Goal: Task Accomplishment & Management: Complete application form

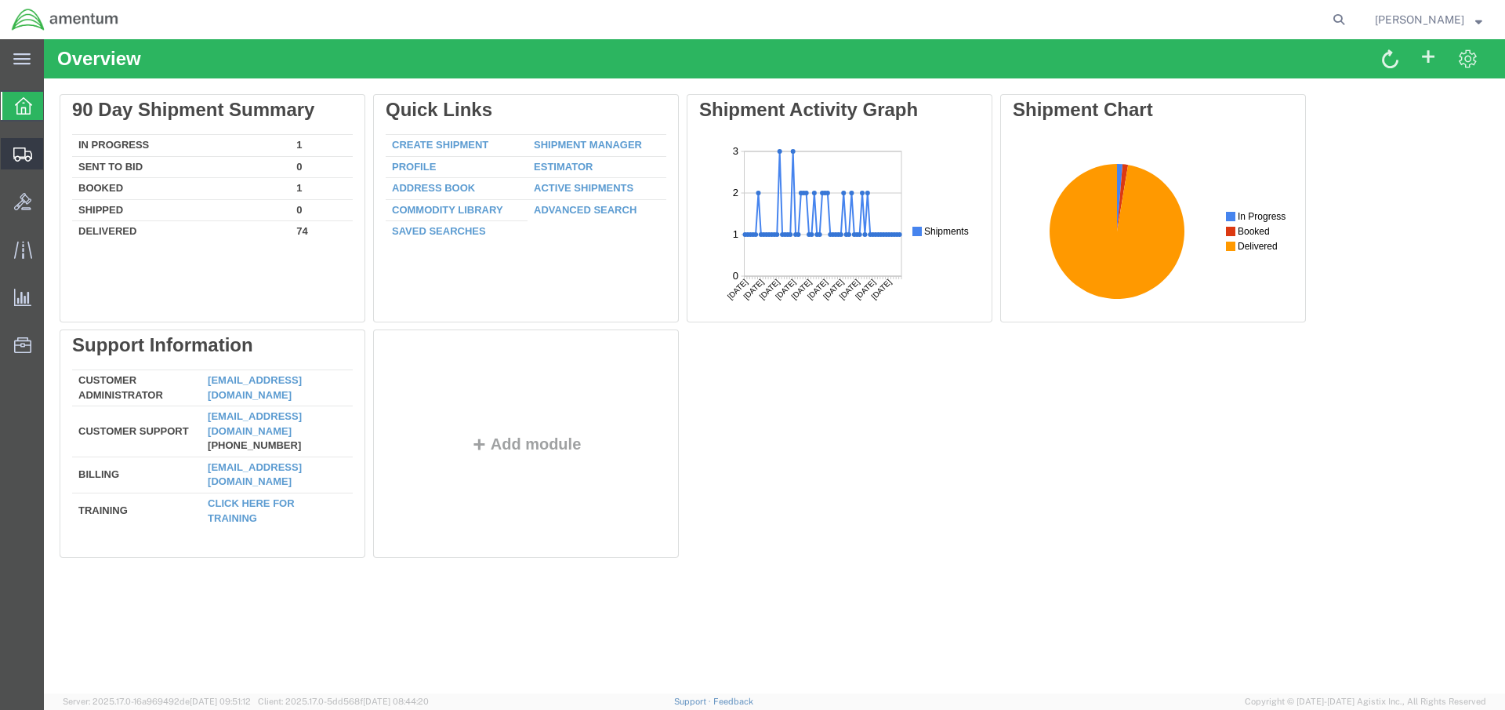
click at [0, 0] on span "Create Shipment" at bounding box center [0, 0] width 0 height 0
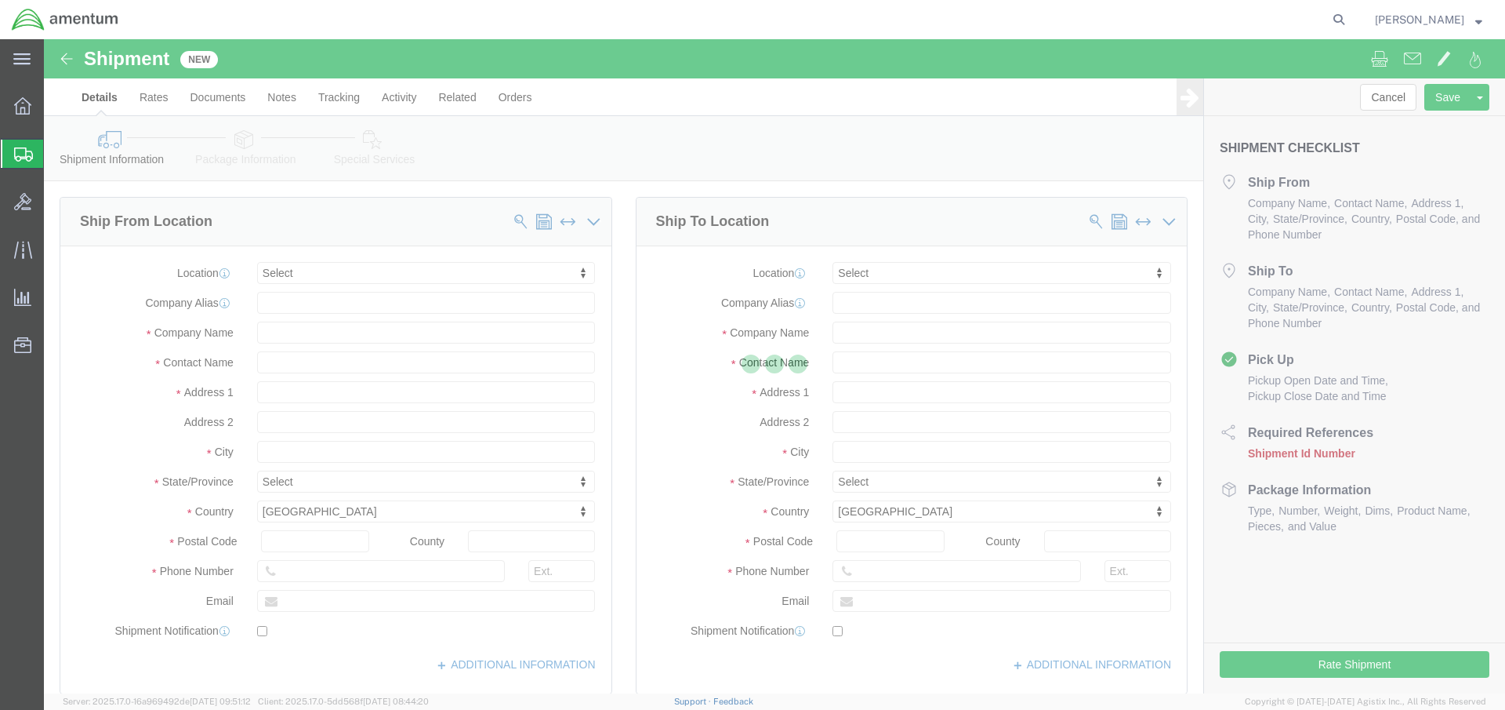
select select
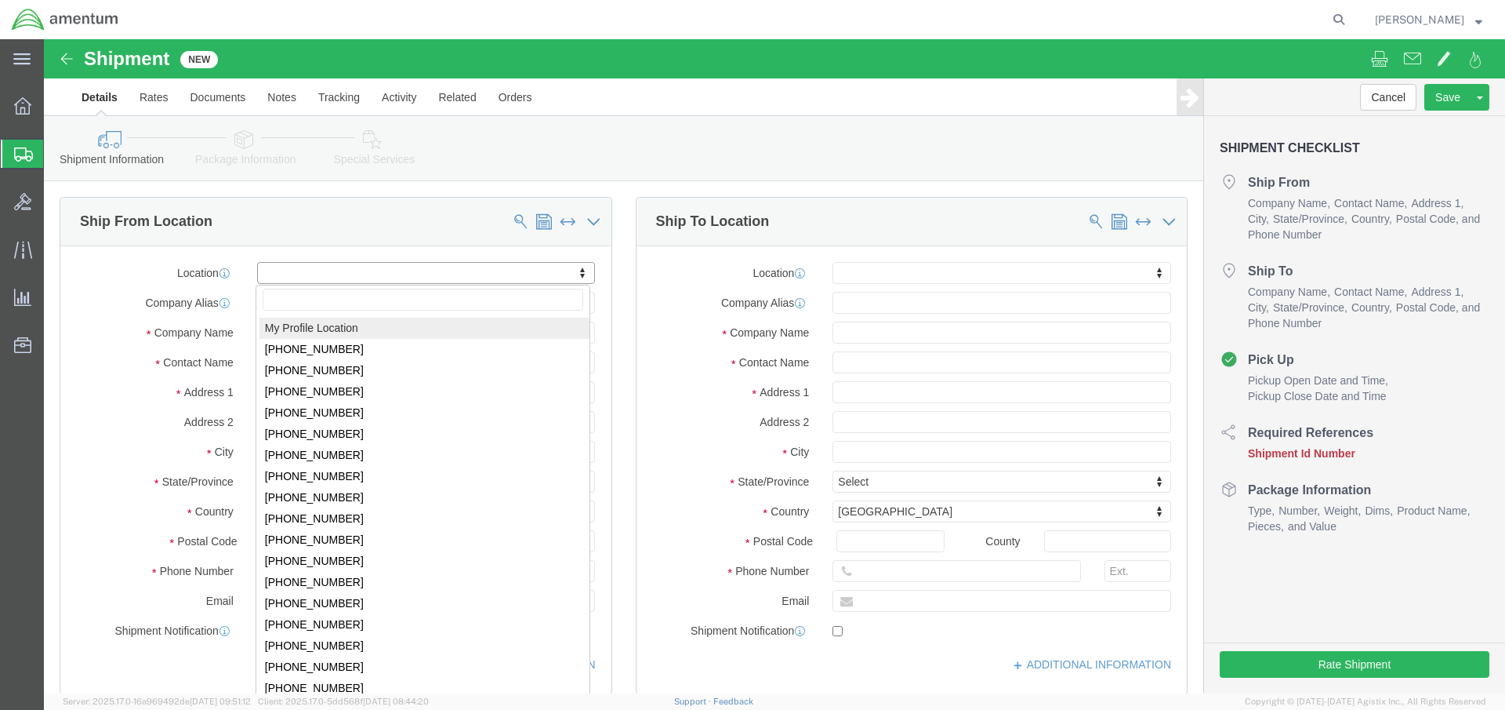
click body "Shipment New Details Rates Documents Notes Tracking Activity Related Orders Can…"
select select "MYPROFILE"
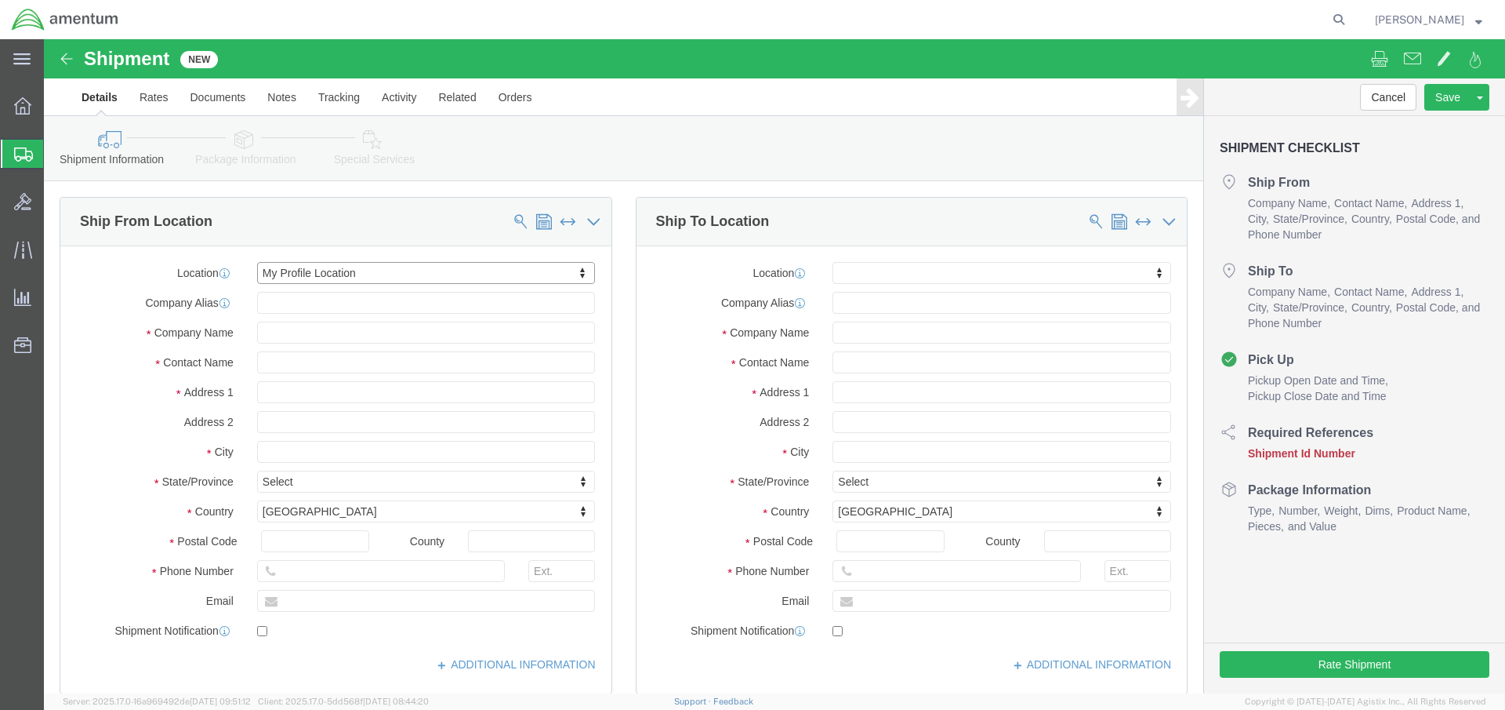
select select "FL"
click span
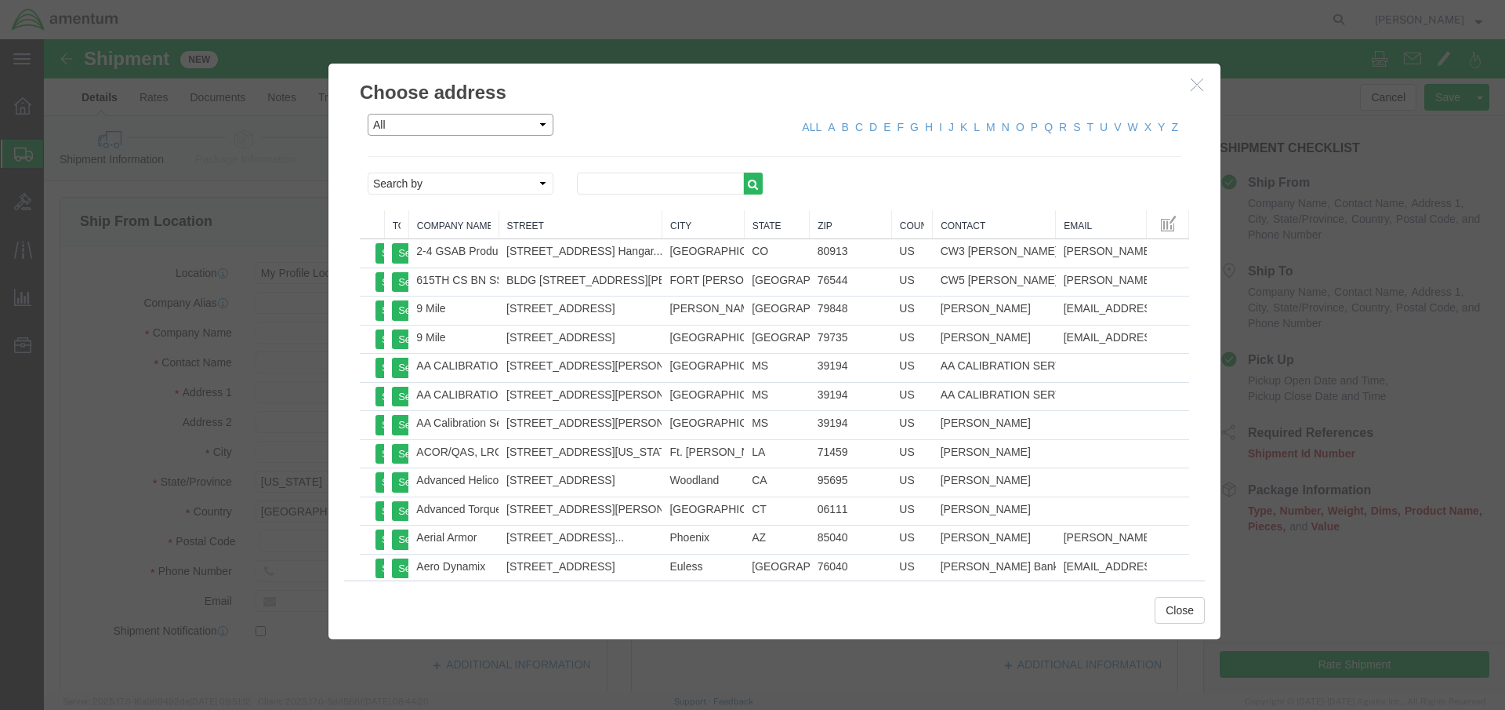
select select "PERSONAL"
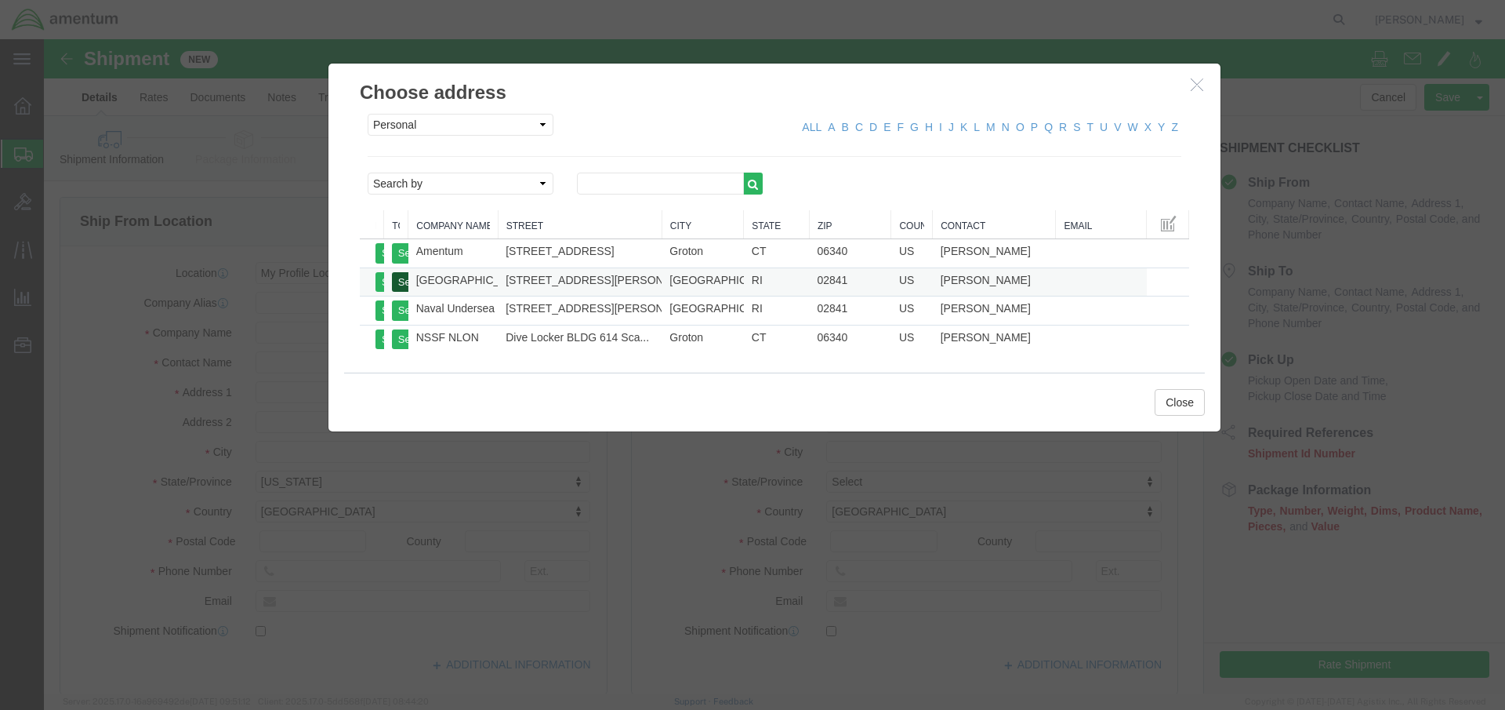
click button "Select"
select select "RI"
click div "All Company Location Other Personal Shared ALL A B C D E F G H I J K L M N O P …"
click button "Select"
select select
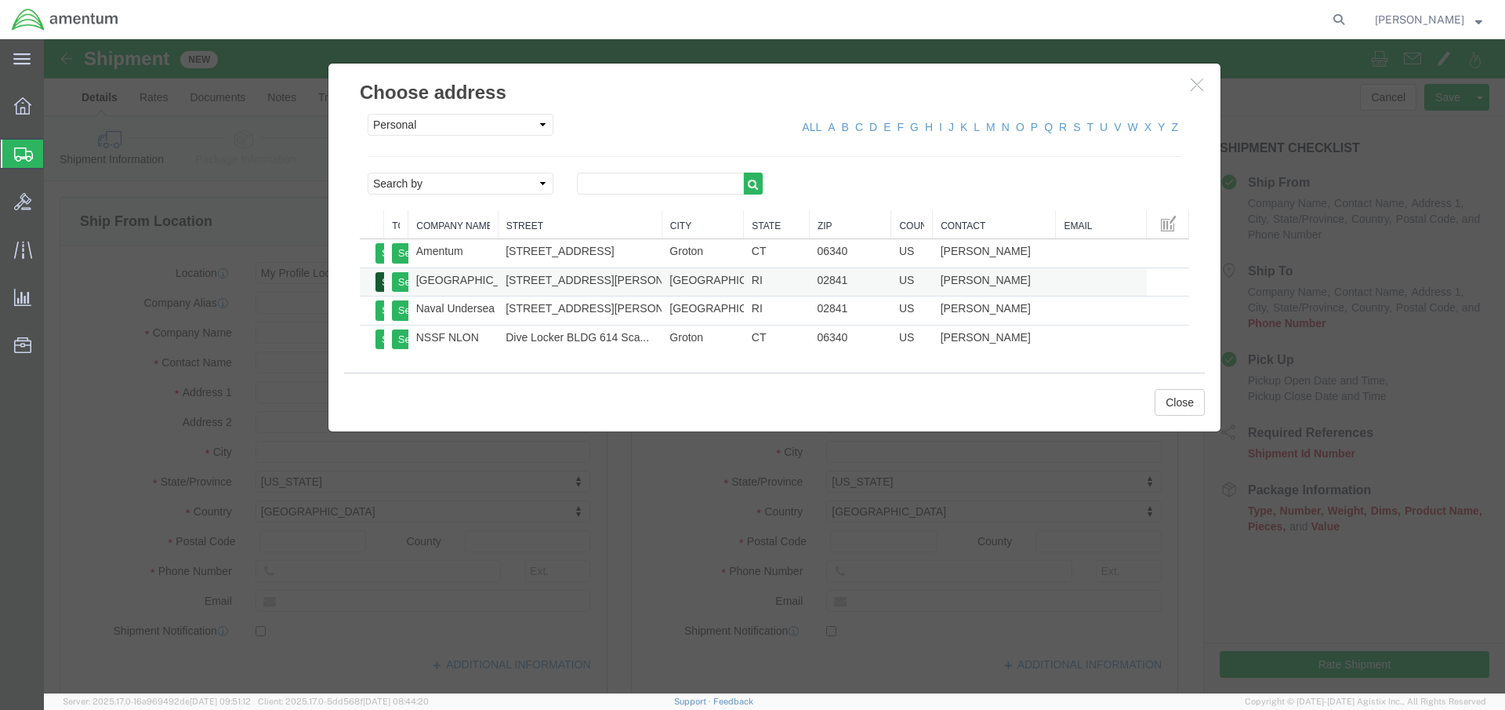
select select "RI"
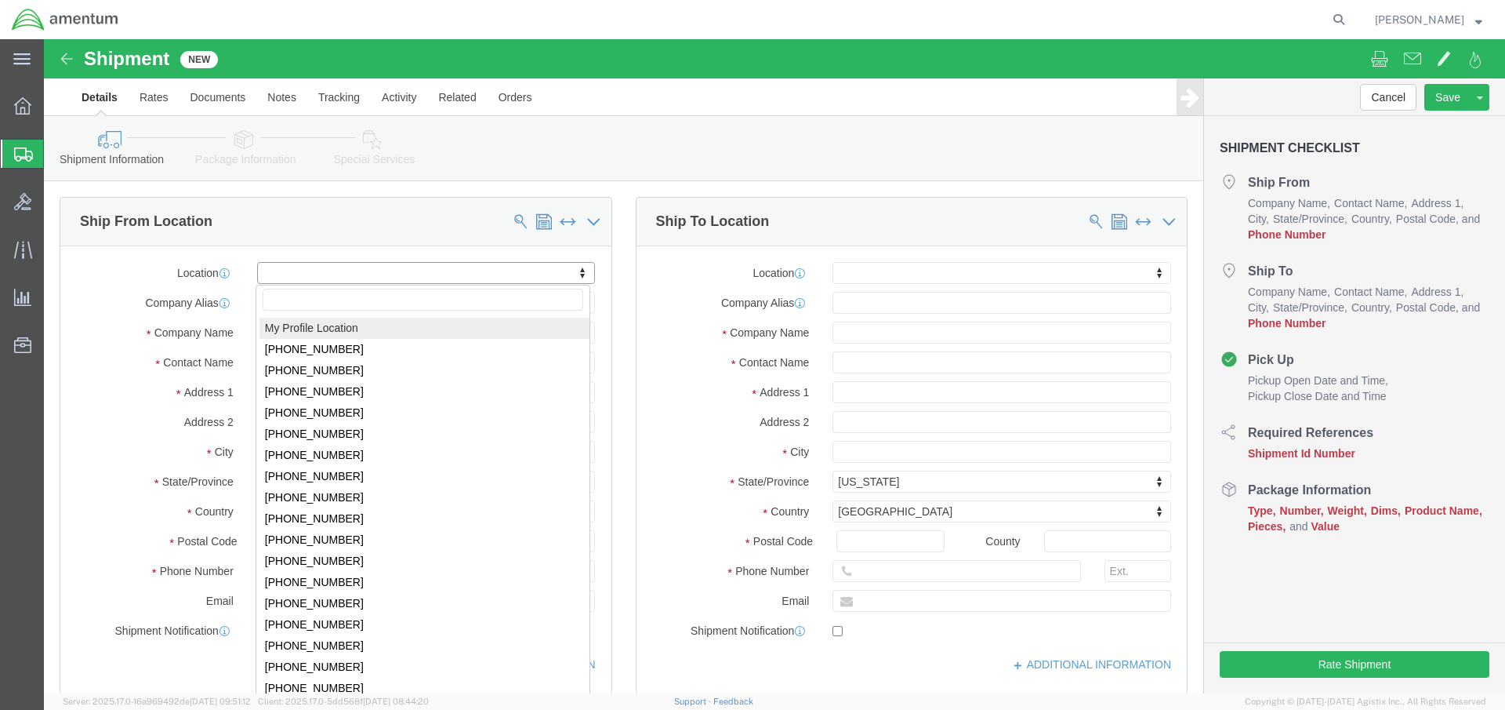
click body "Shipment New Details Rates Documents Notes Tracking Activity Related Orders Can…"
select select "MYPROFILE"
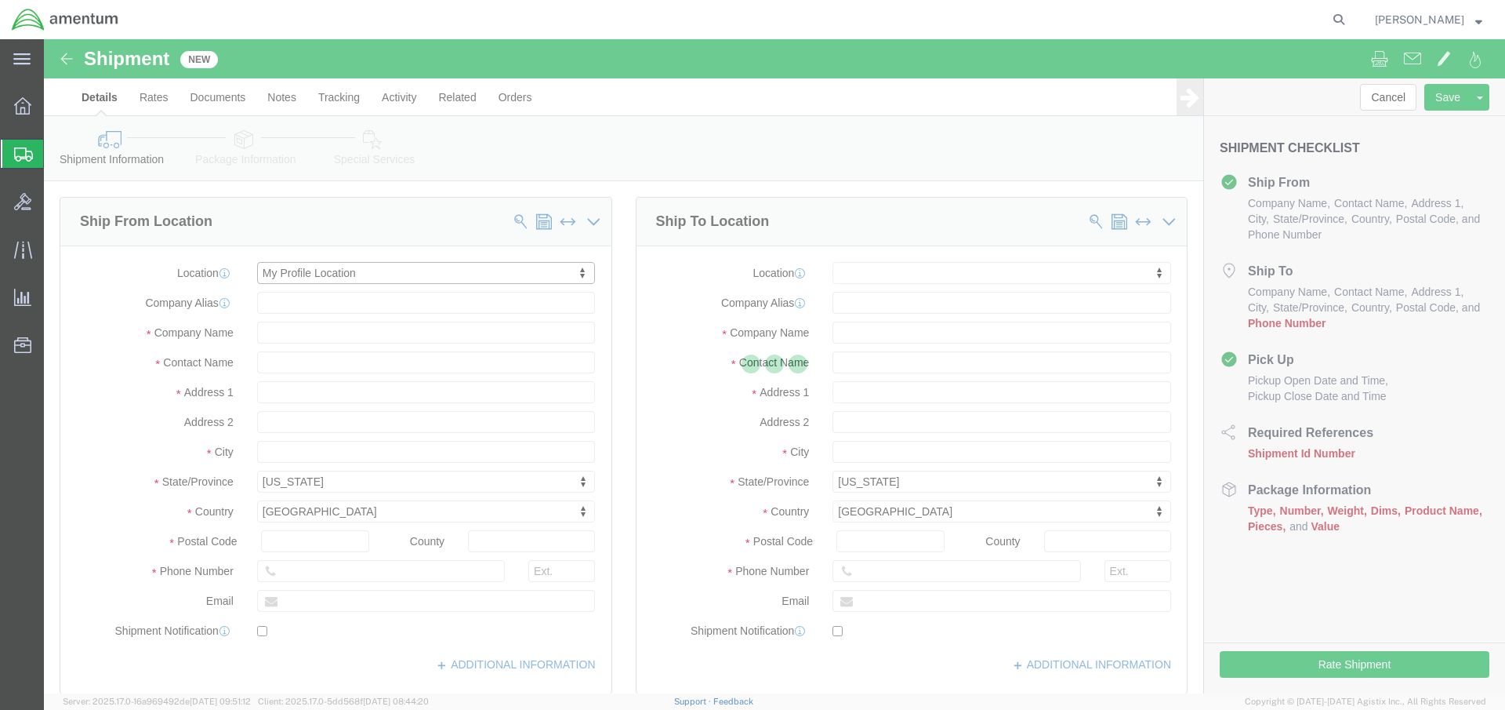
select select "FL"
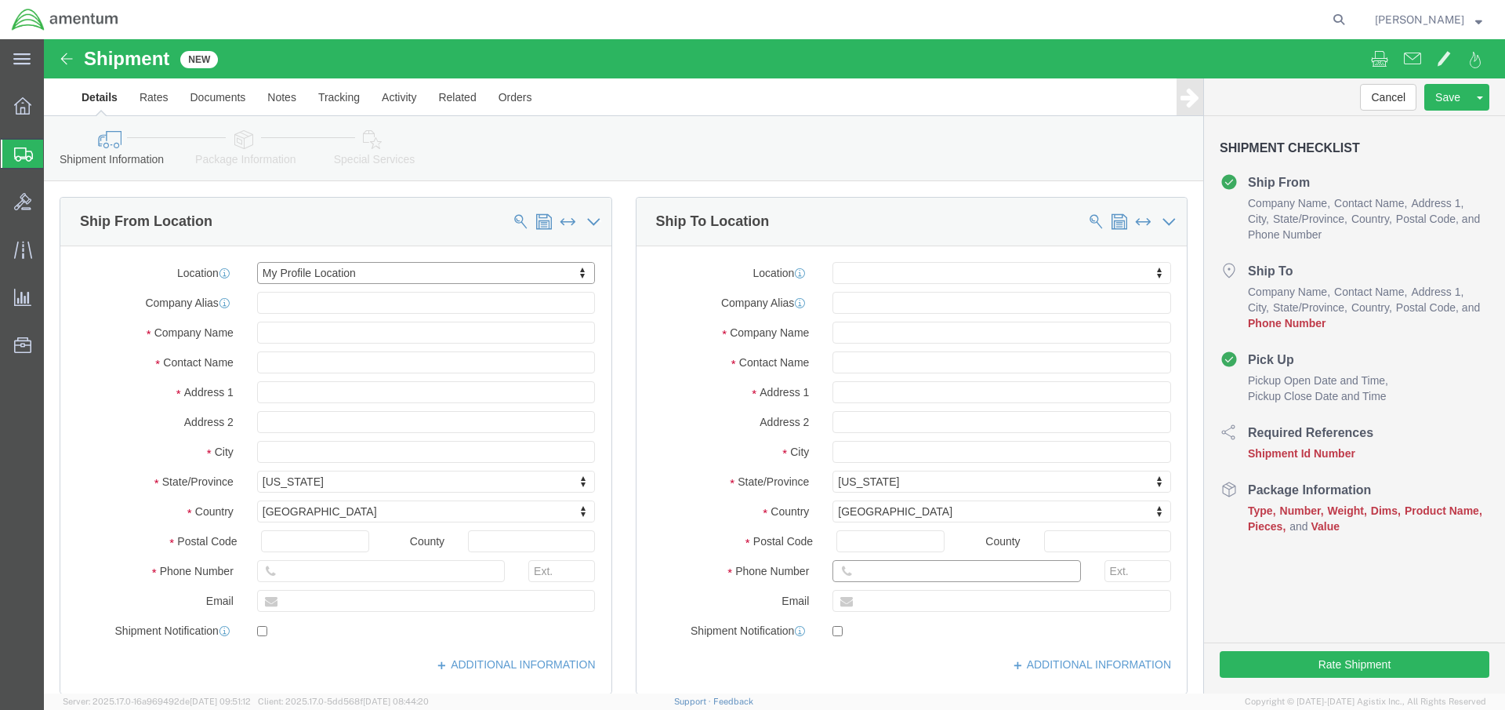
click input "text"
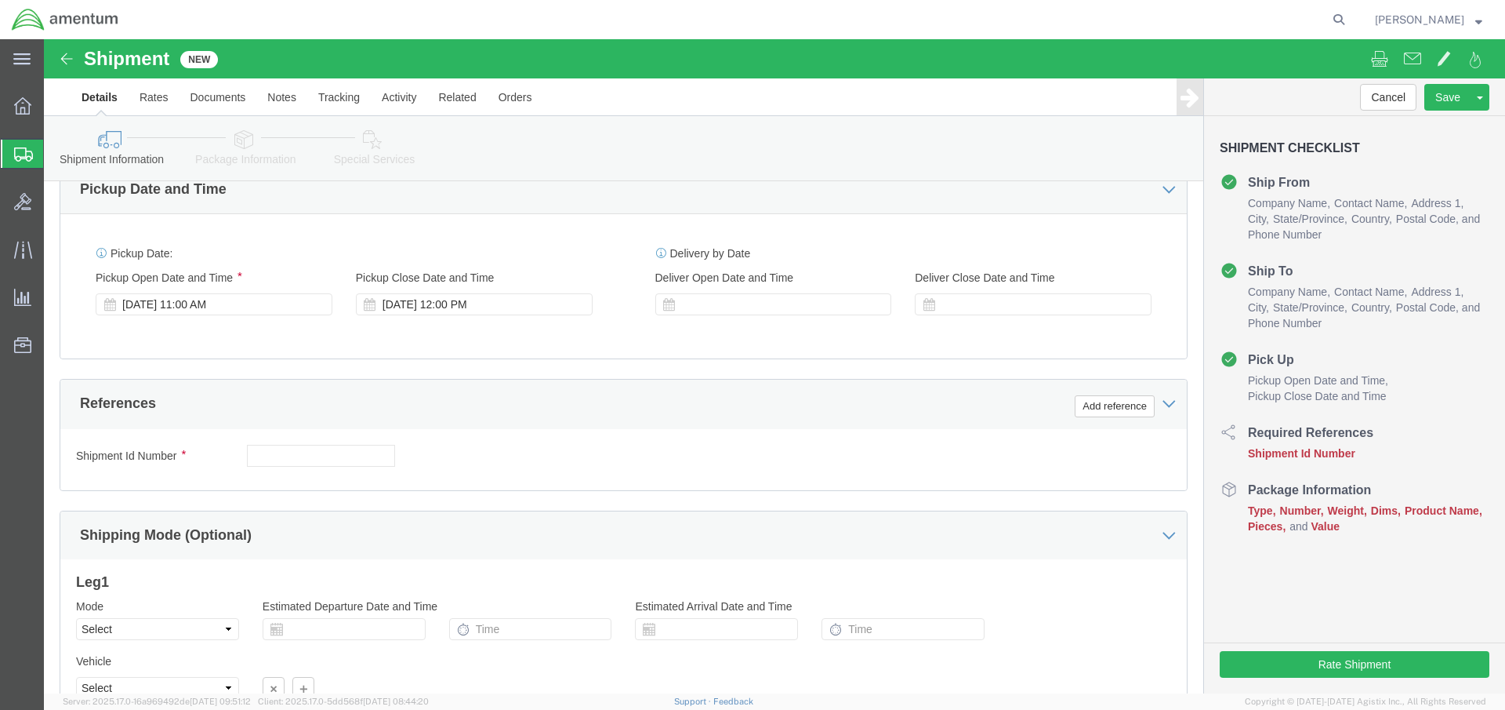
type input "[PHONE_NUMBER]"
click input "text"
type input "[DATE]"
click button "Add reference"
select select "DEPT"
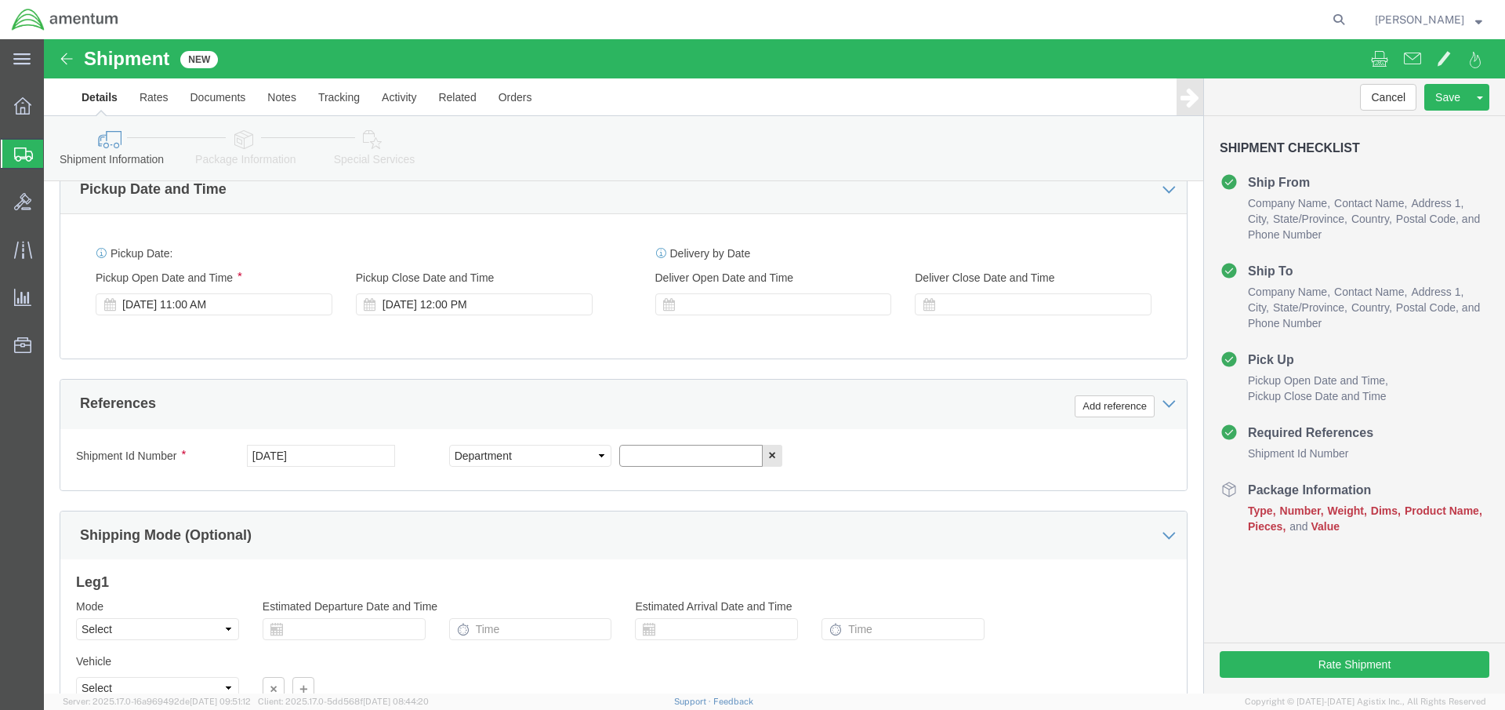
click input "text"
type input "AUTEC ISO TI 2025-026"
click button "Add reference"
select select "PROJNUM"
click input "text"
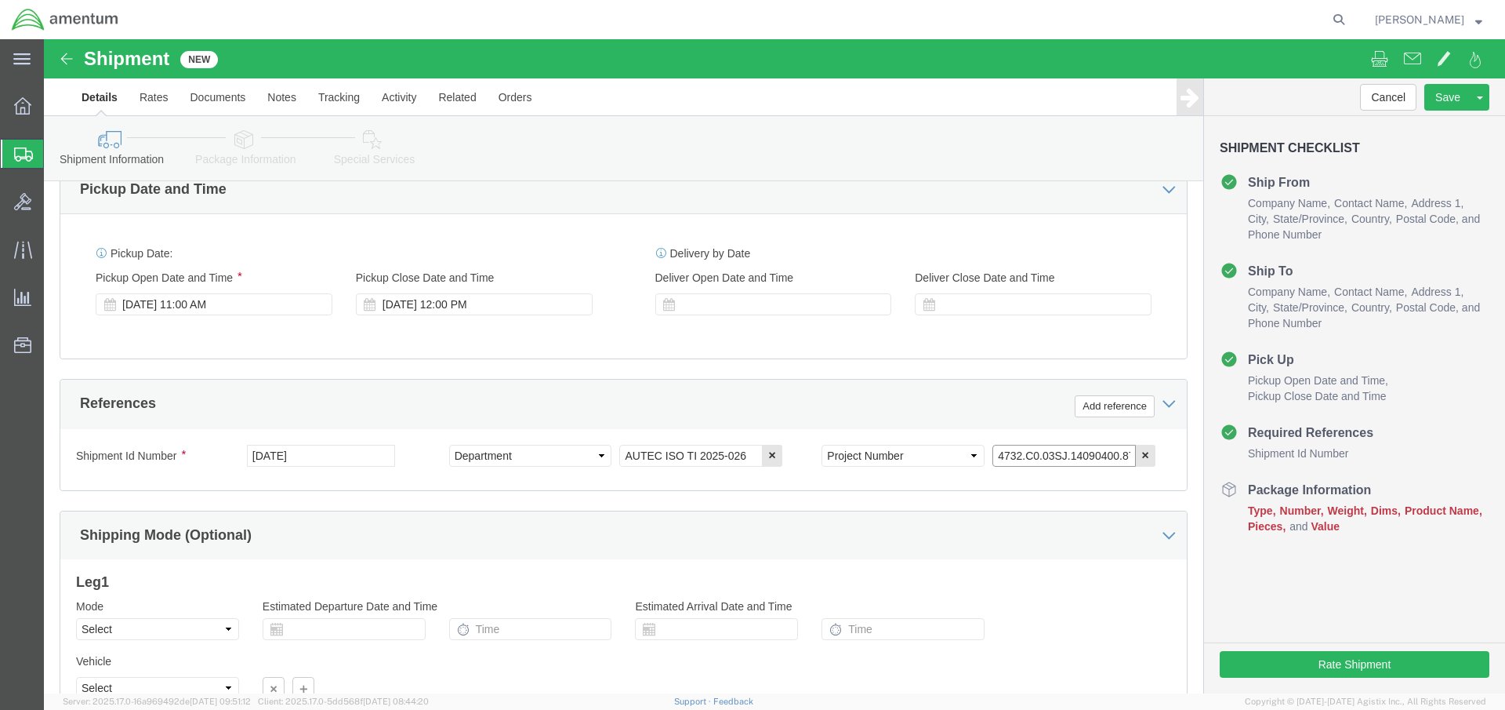
type input "4732.C0.03SJ.14090400.871E0000"
click div "Shipping Mode (Optional)"
click button "Continue"
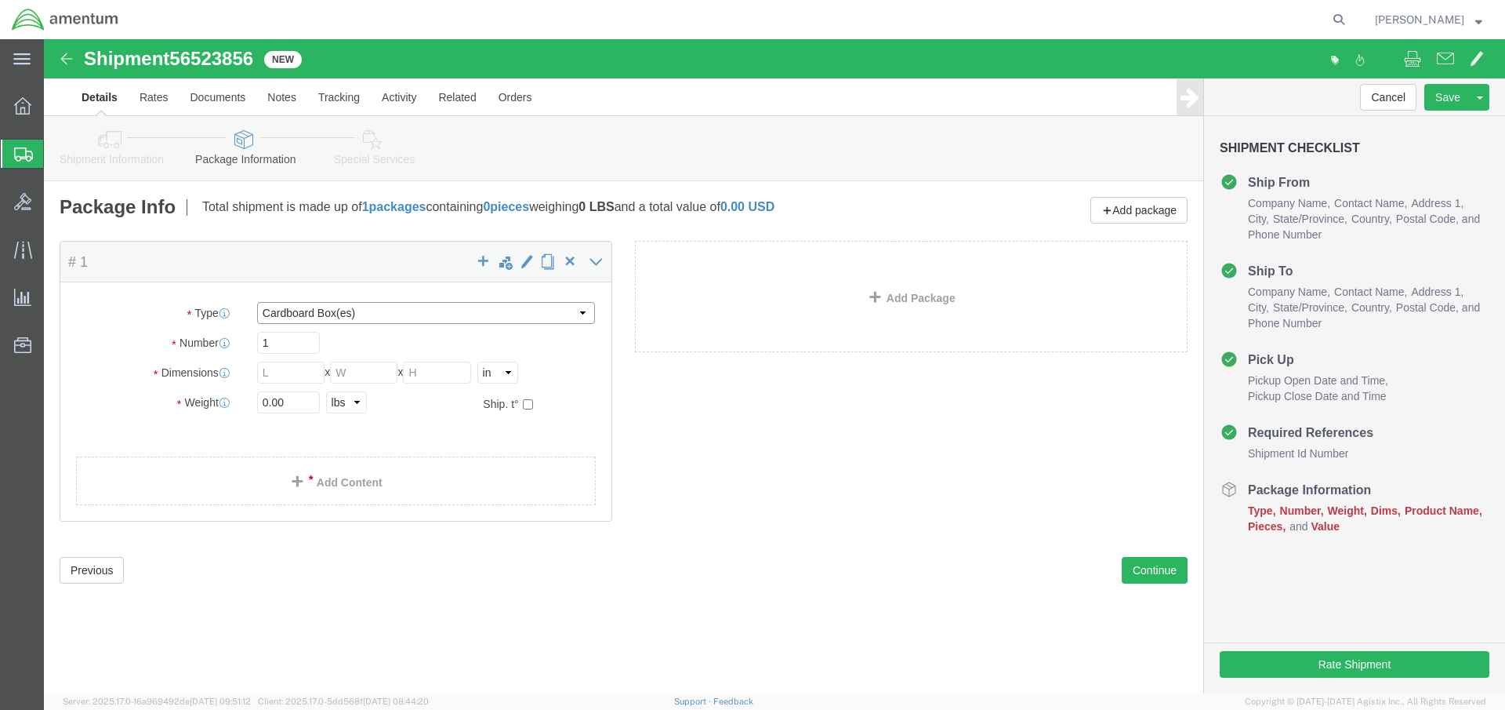
select select "CASE"
click input "text"
type input "28"
type input "21"
type input "11"
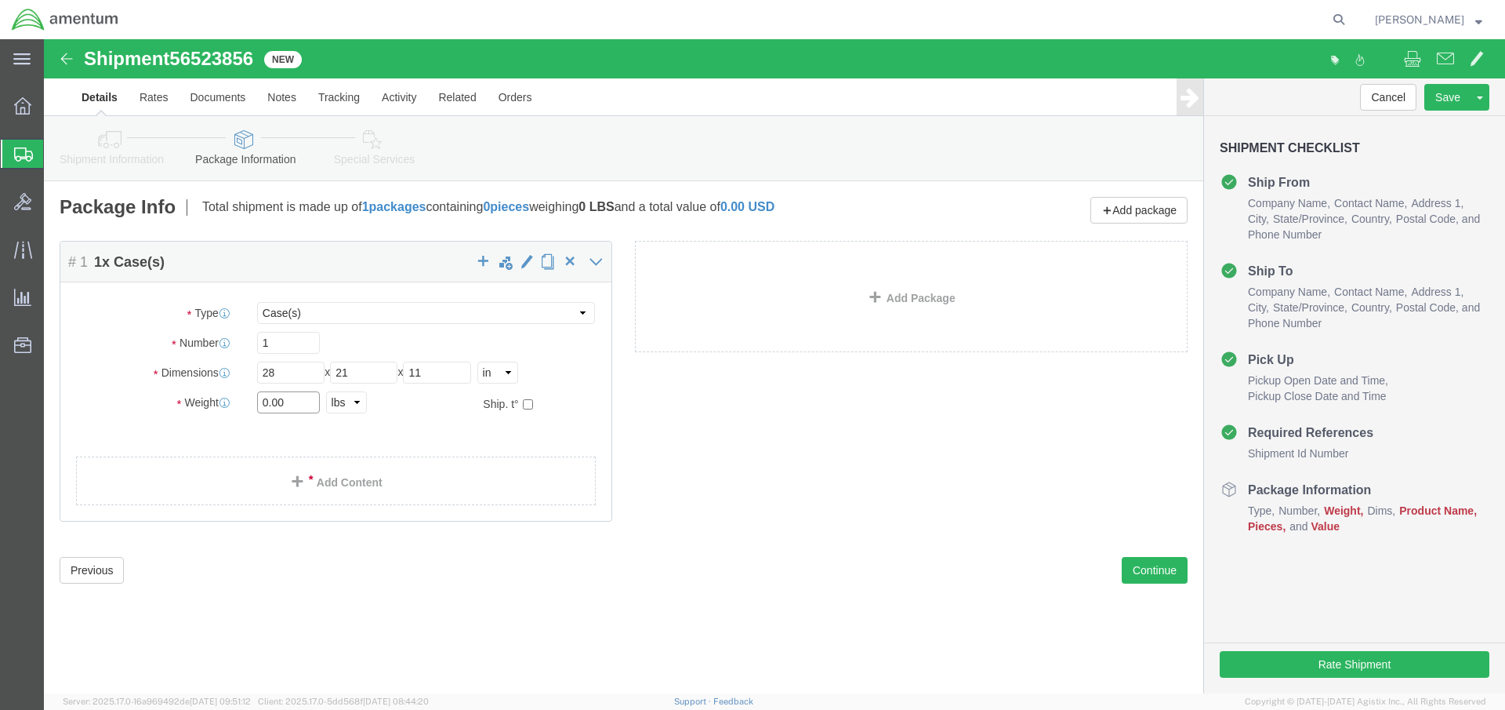
click input "0.00"
type input "0"
type input "40"
click link "Add Content"
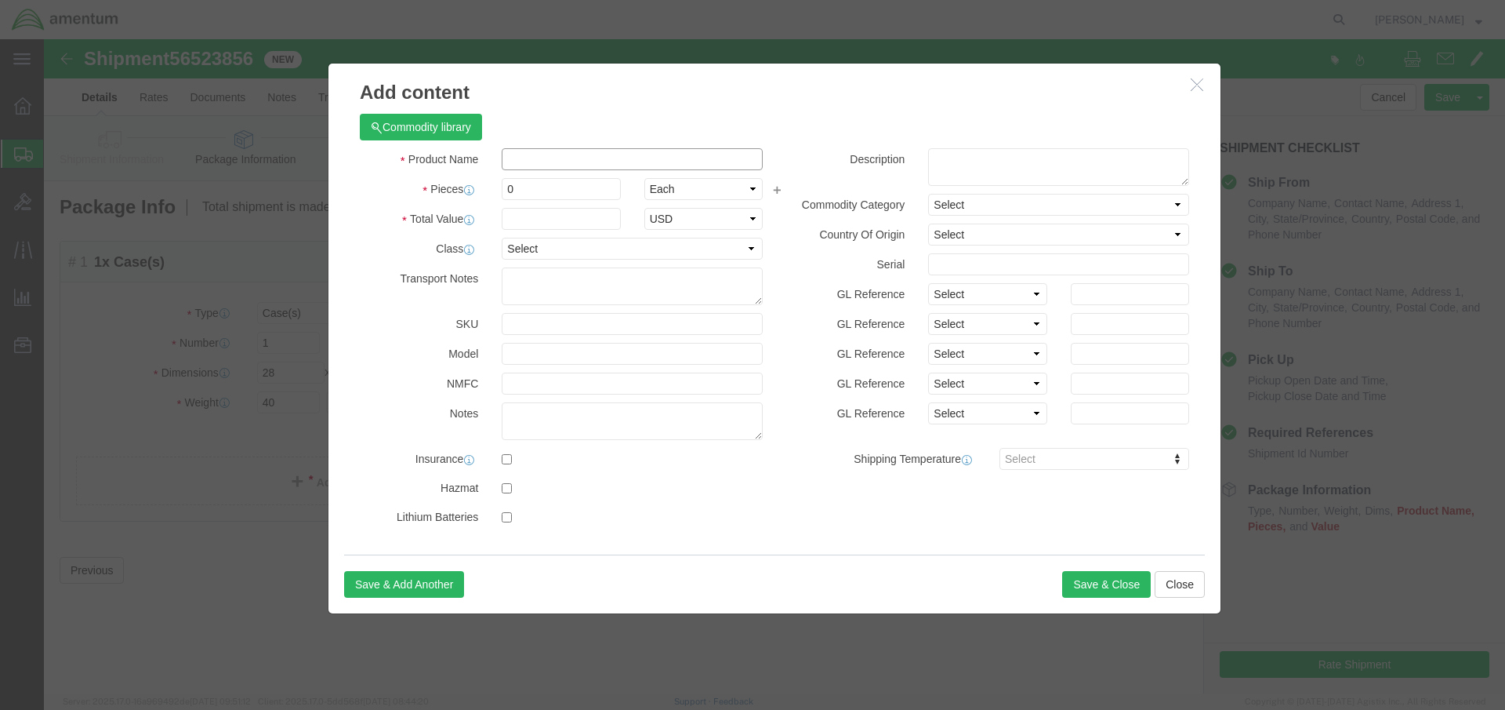
click input "text"
type input "Function Generator"
click input "0"
type input "1"
click input "text"
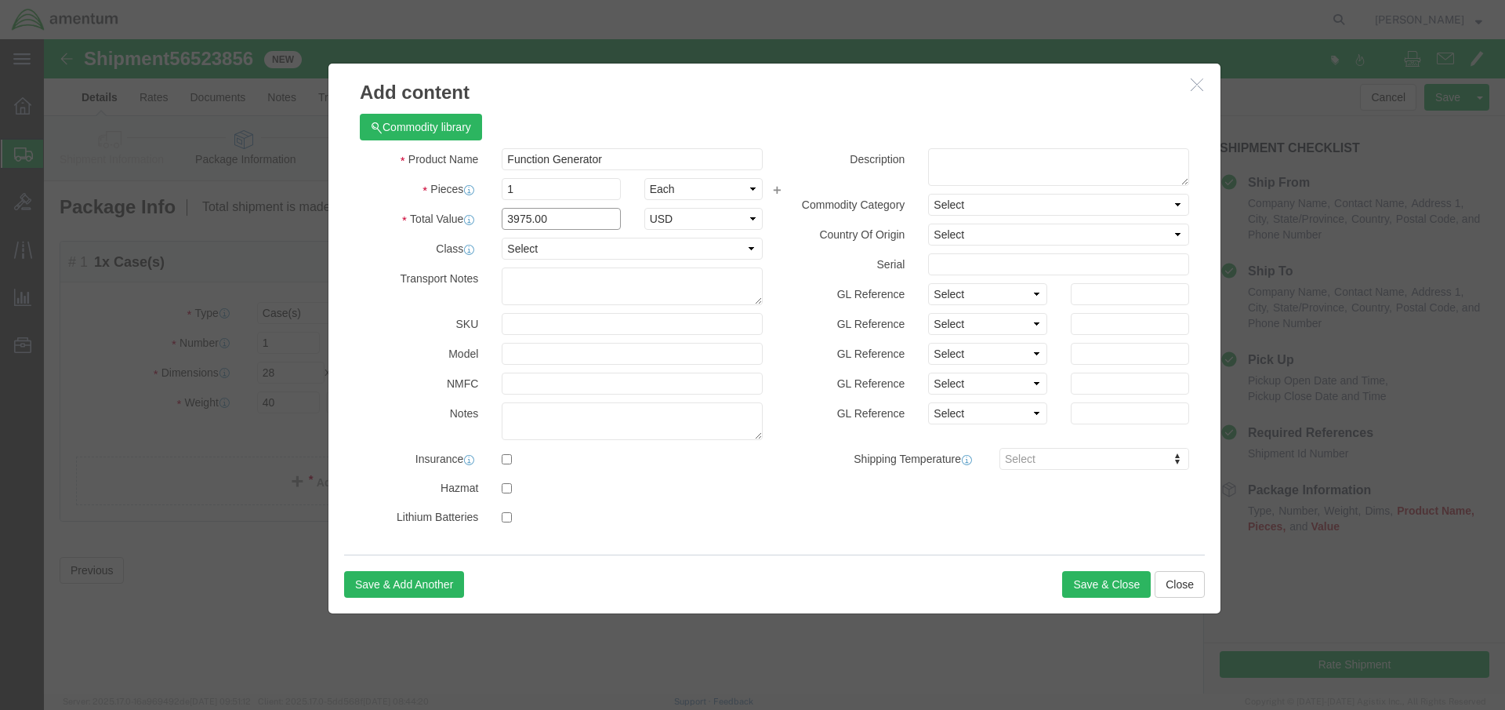
type input "3975.00"
click textarea
click button "Save & Close"
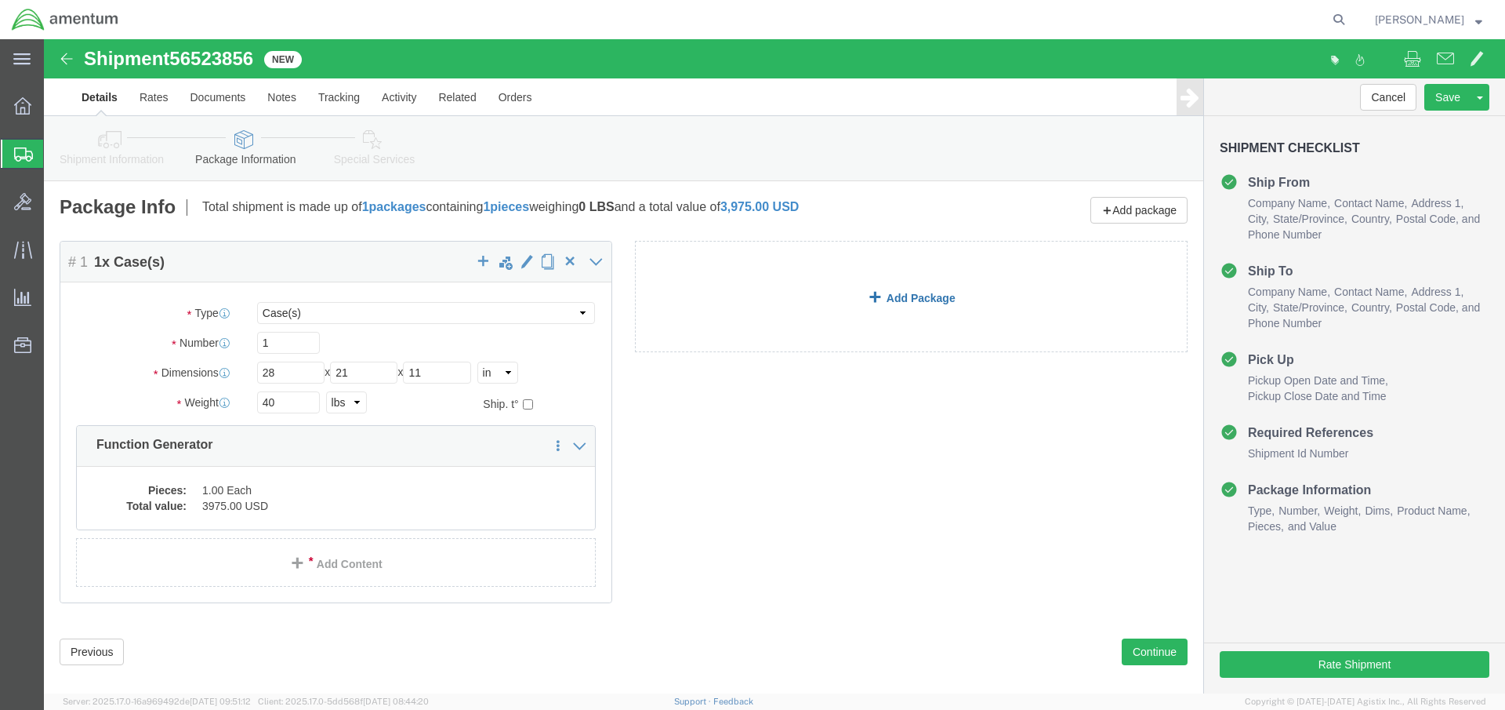
click link "Add Package"
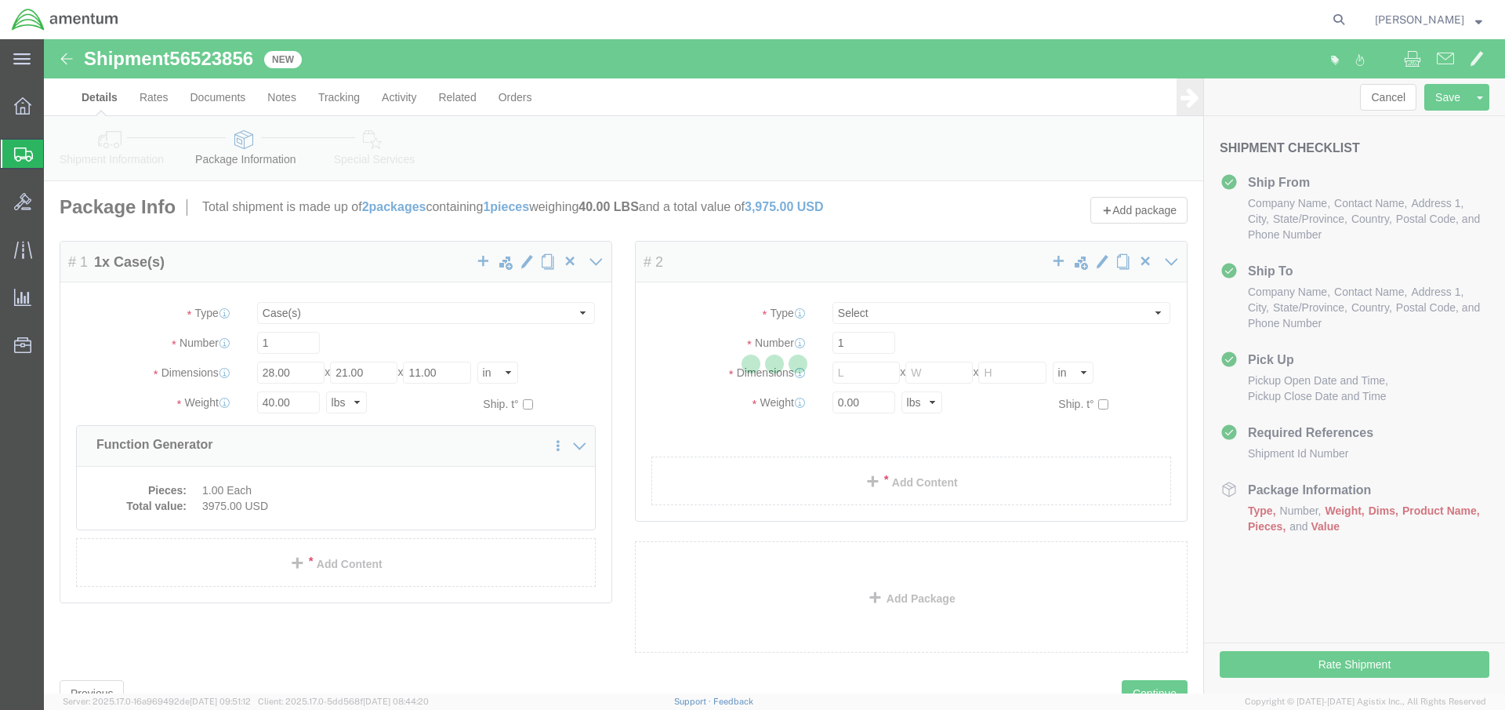
select select "CASE"
select select "CBOX"
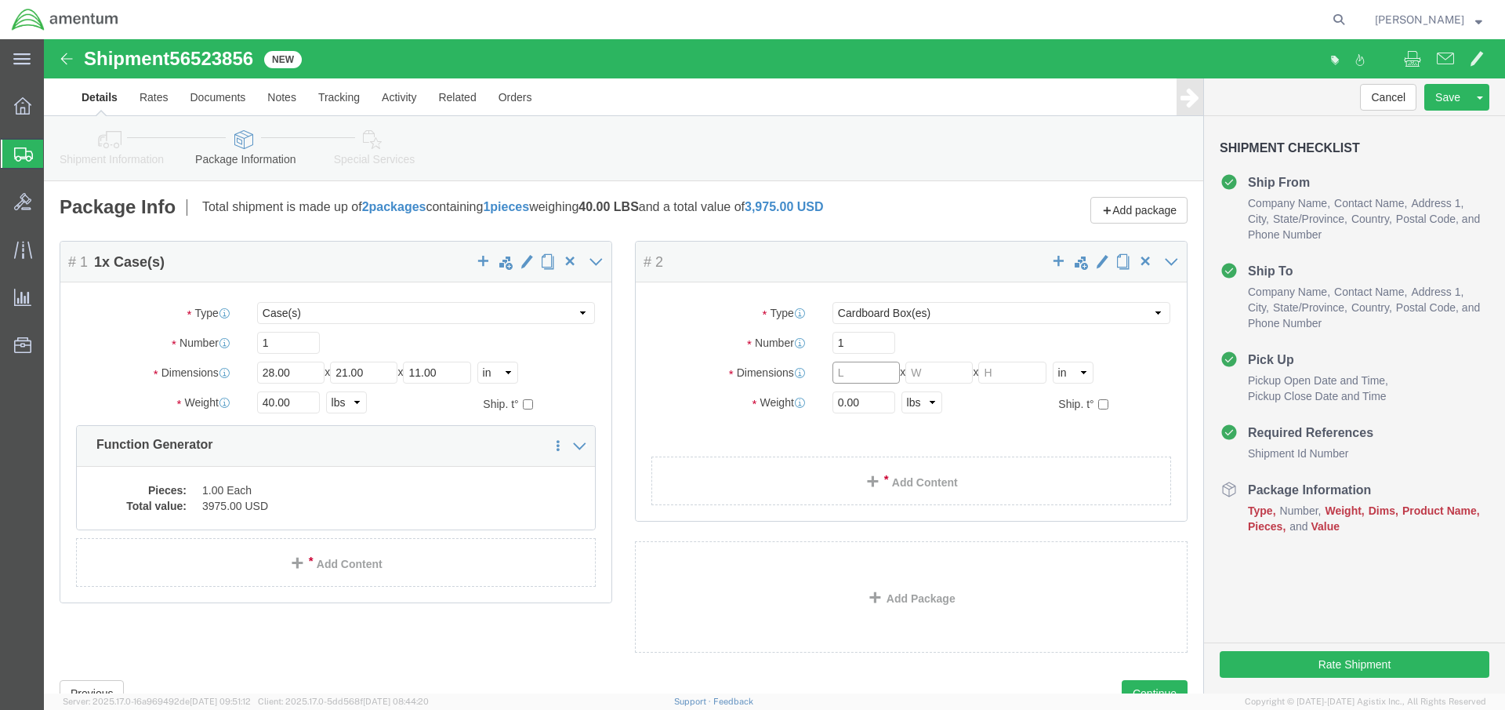
click input "text"
type input "16"
type input "8"
type input "9"
click input "0.00"
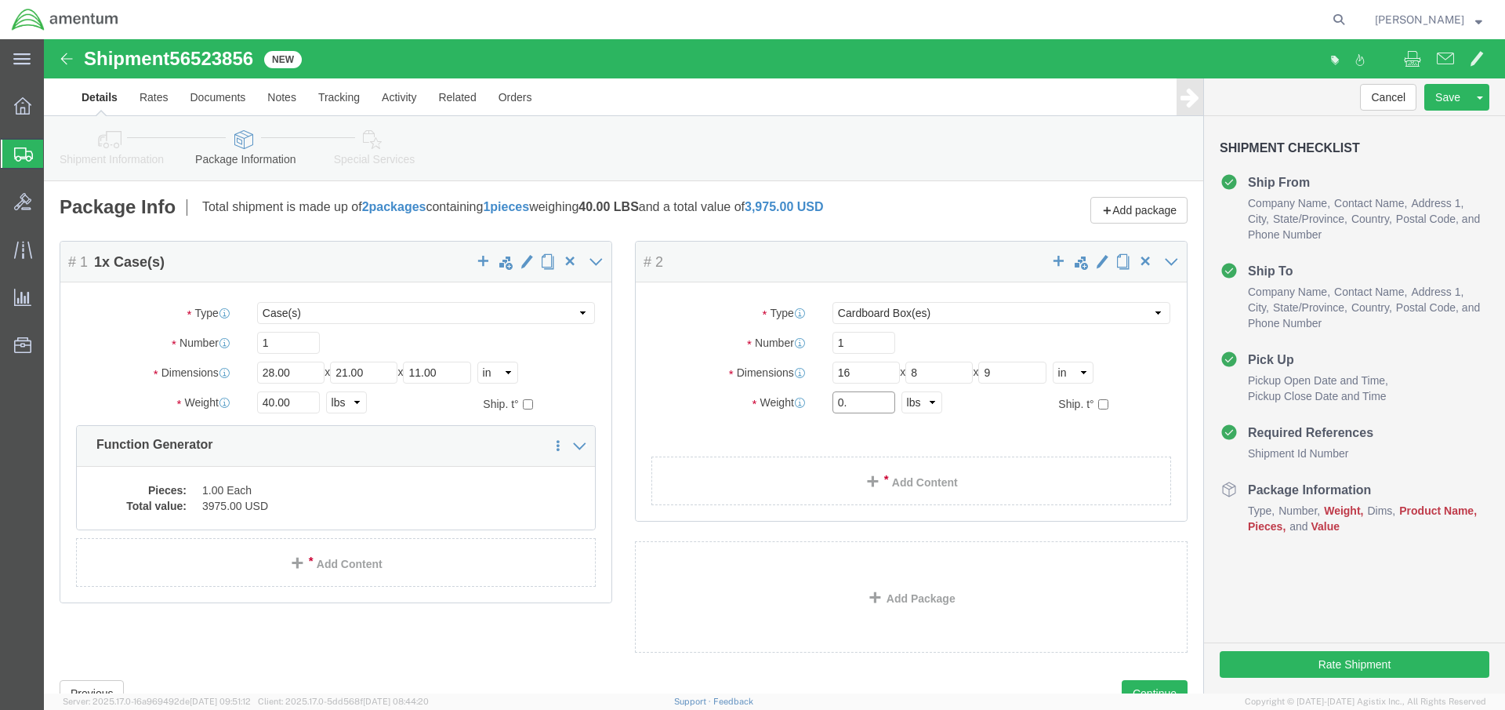
type input "0"
type input "6"
click link "Add Content"
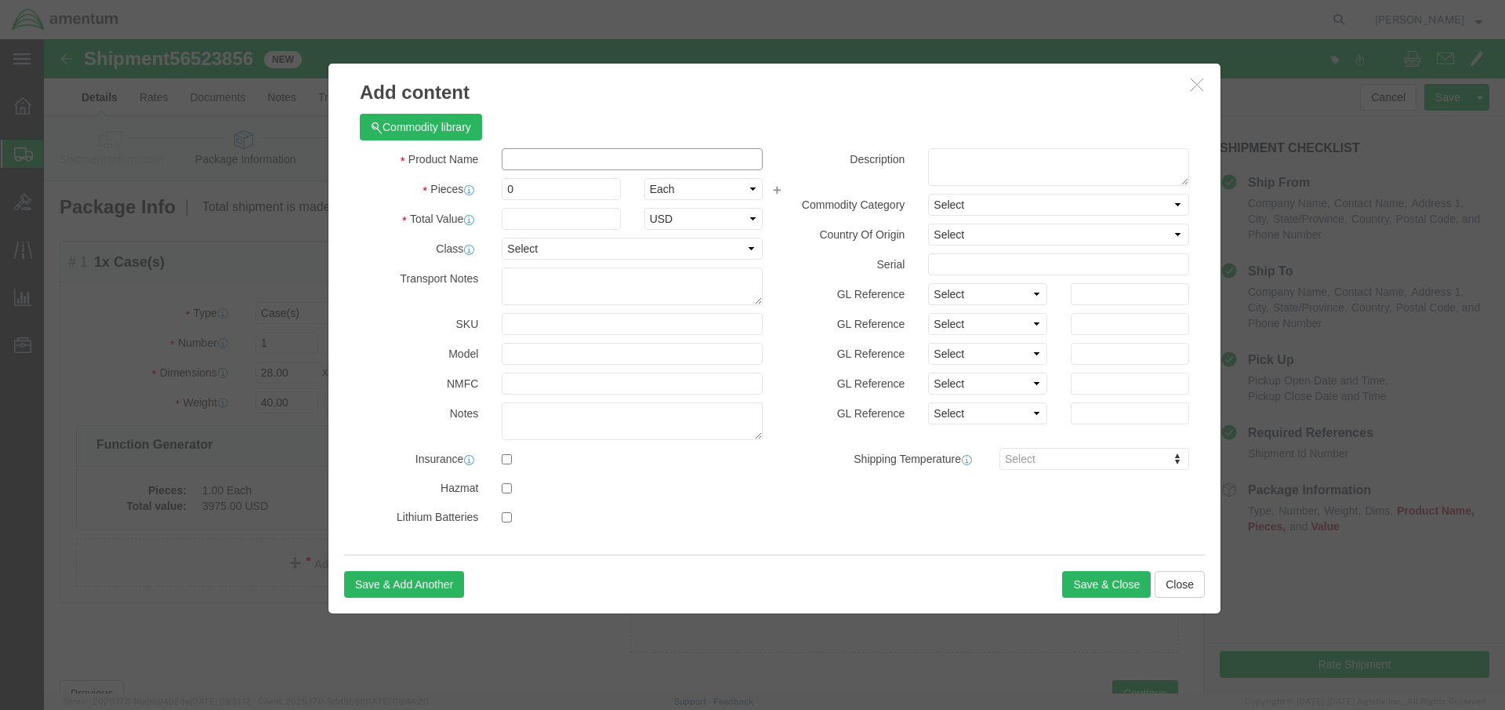
click input "text"
type input "Calibration"
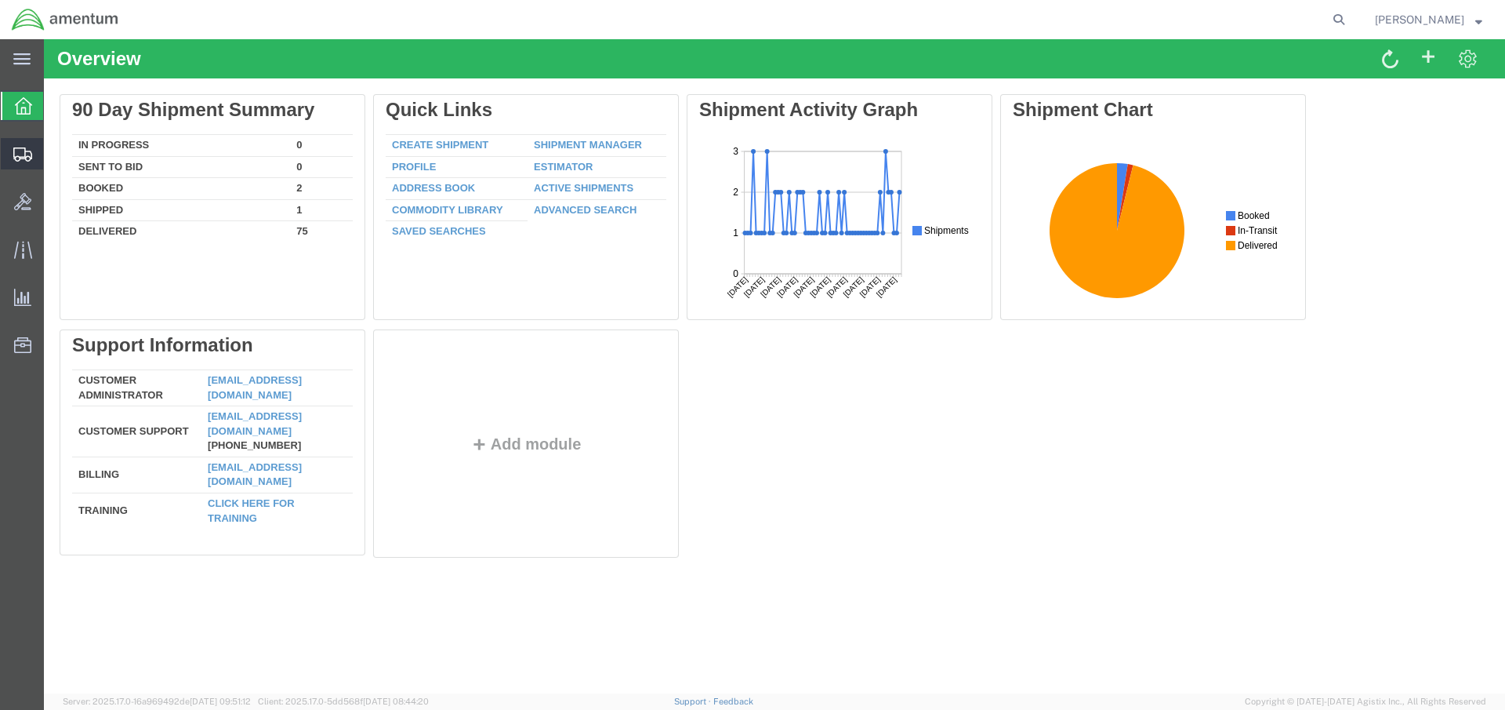
click at [0, 0] on span "Shipment Manager" at bounding box center [0, 0] width 0 height 0
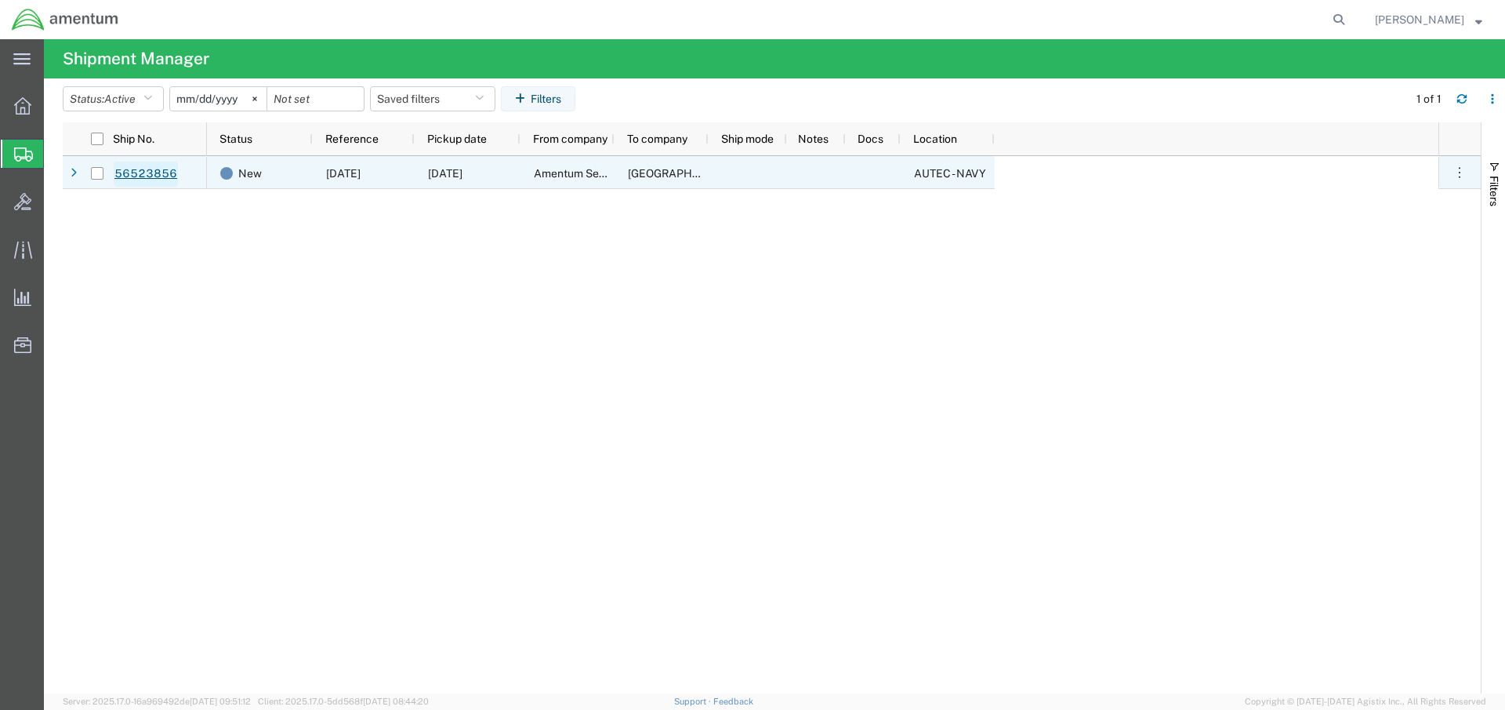
click at [154, 174] on link "56523856" at bounding box center [146, 174] width 64 height 25
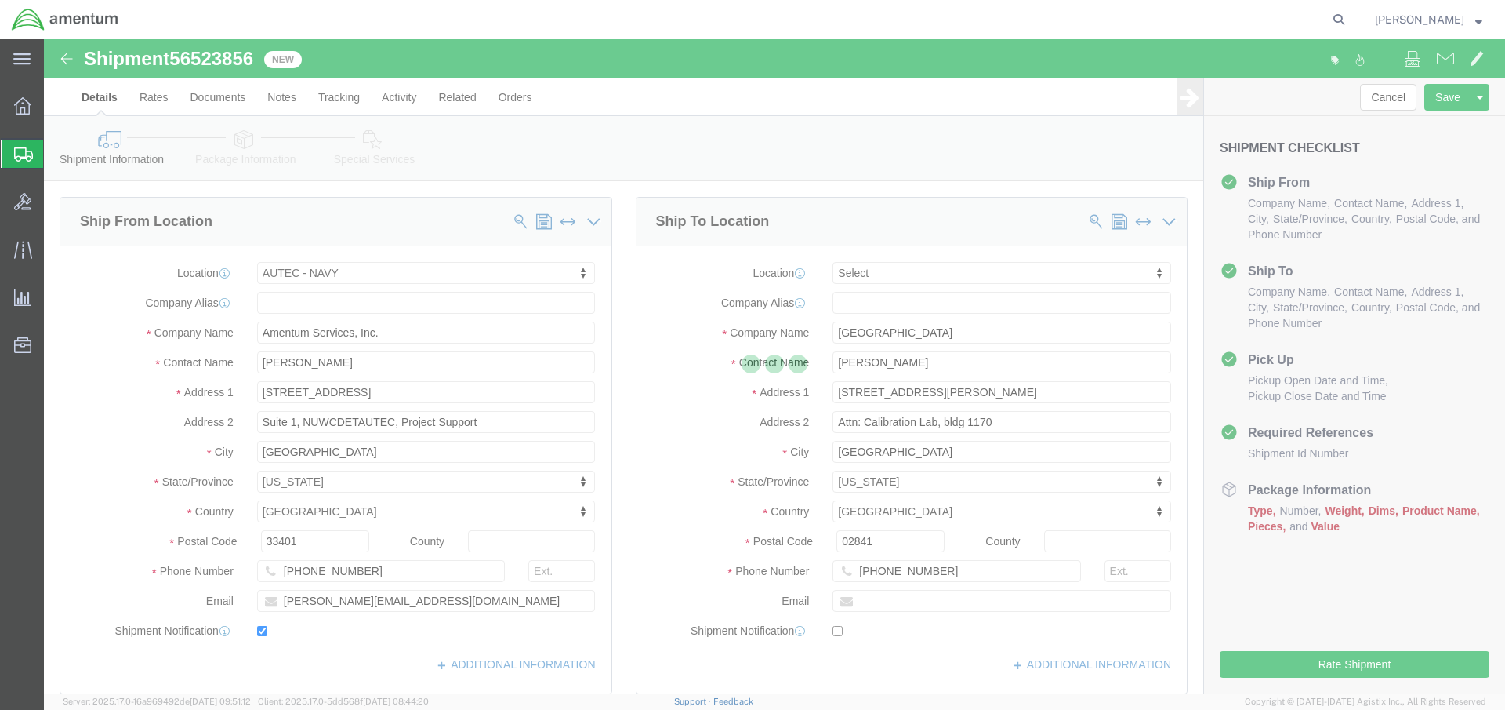
select select "53955"
select select
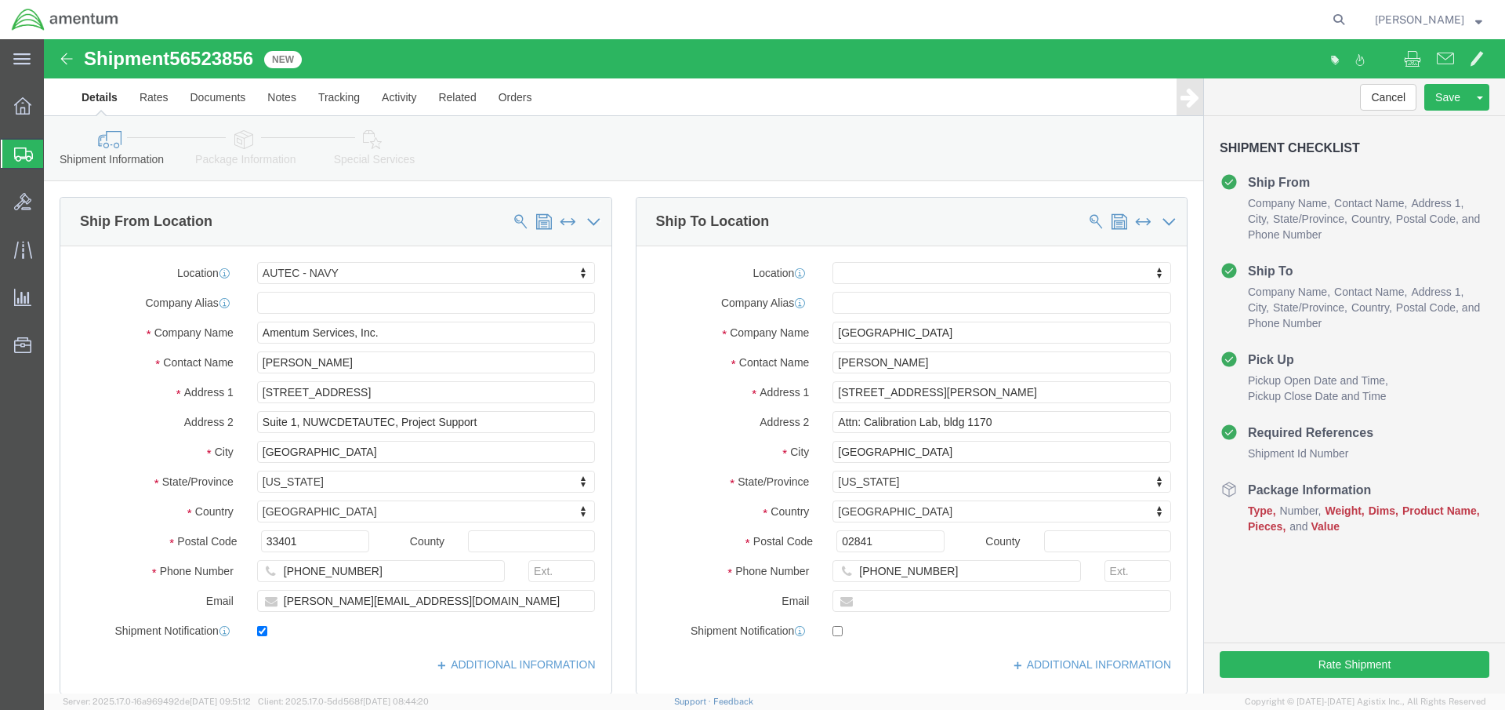
scroll to position [392, 0]
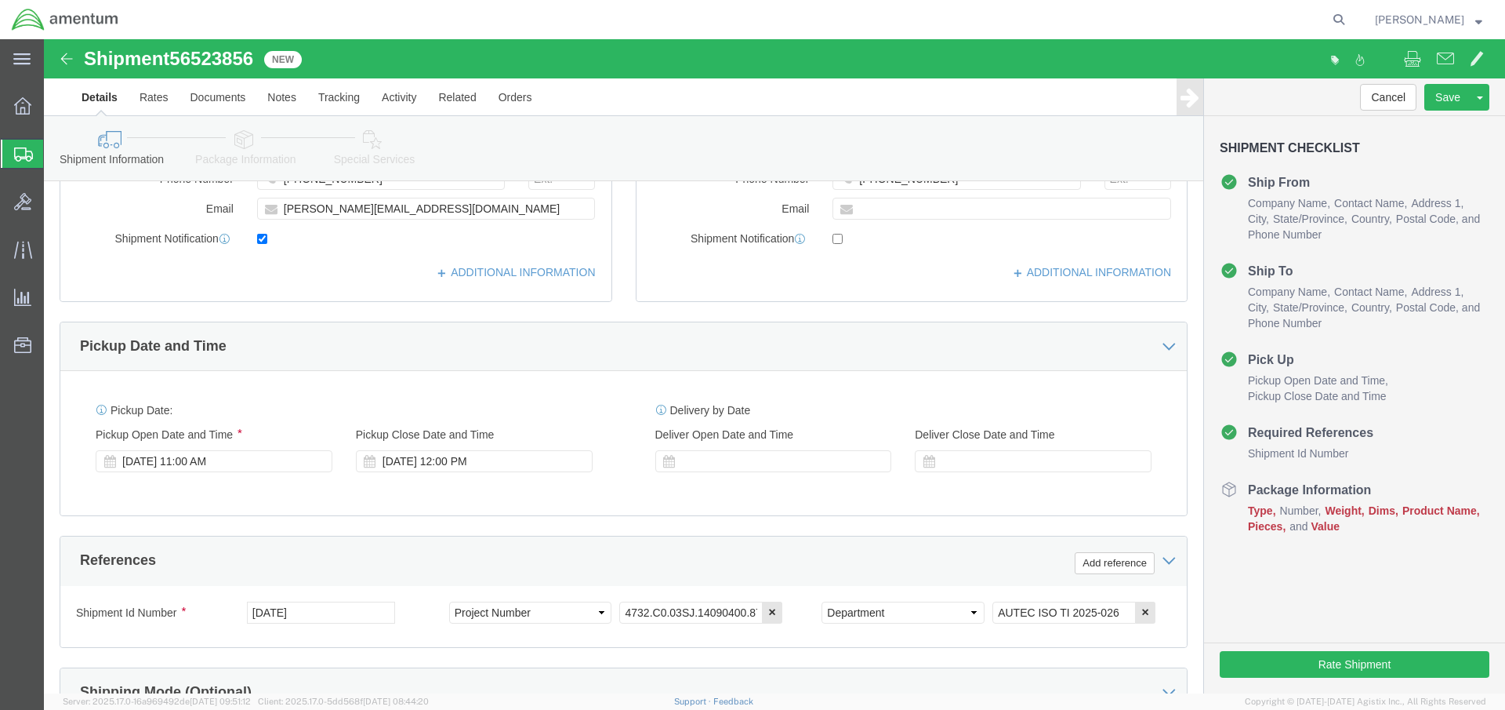
click button "Continue"
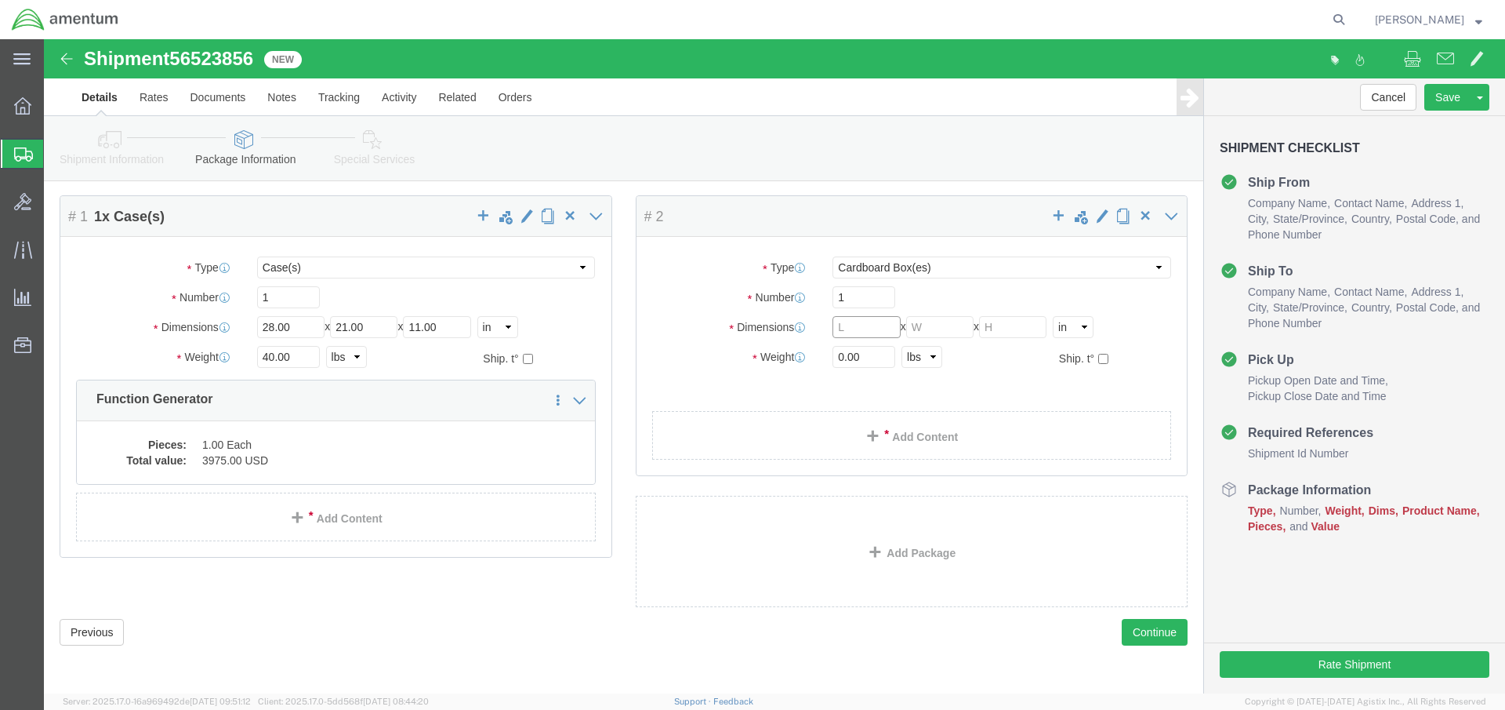
click input "text"
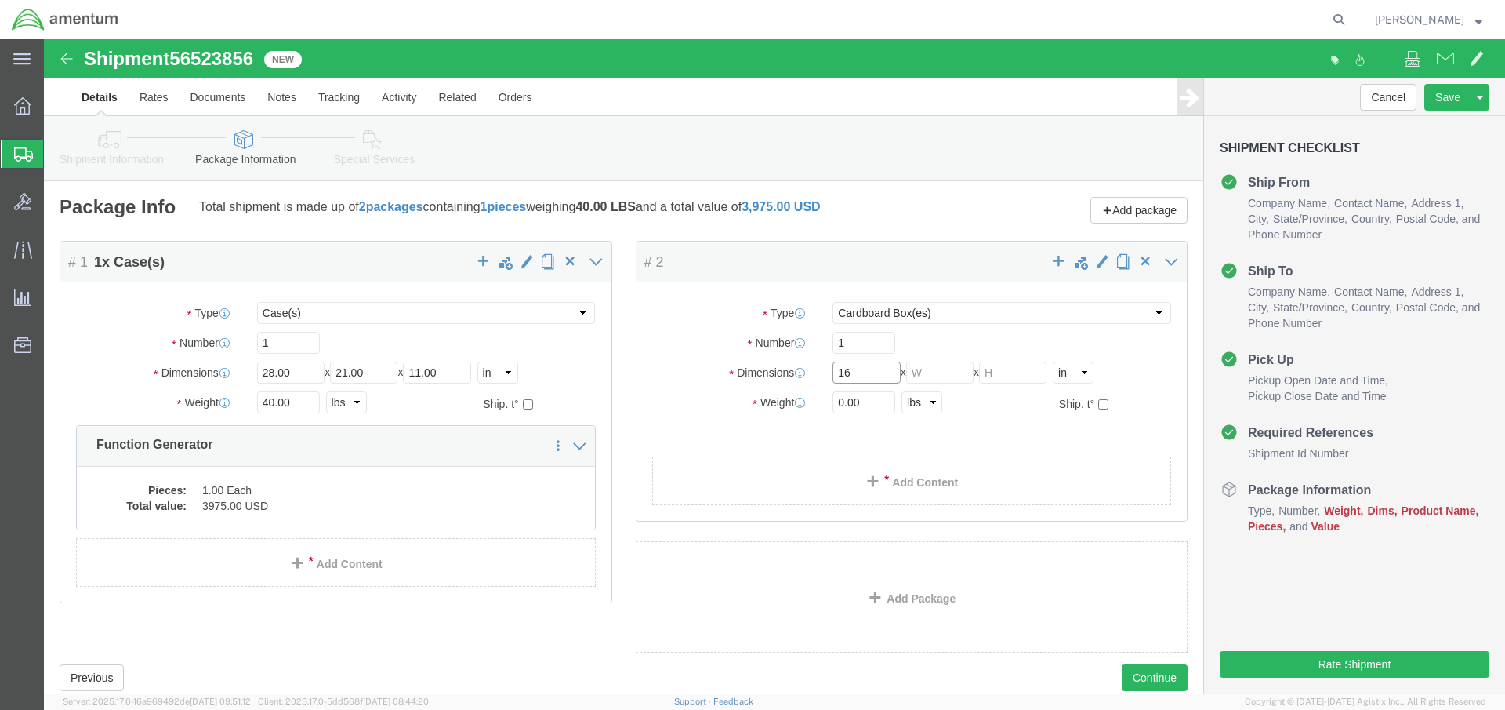
type input "16"
click input "text"
type input "8"
click input "text"
type input "9"
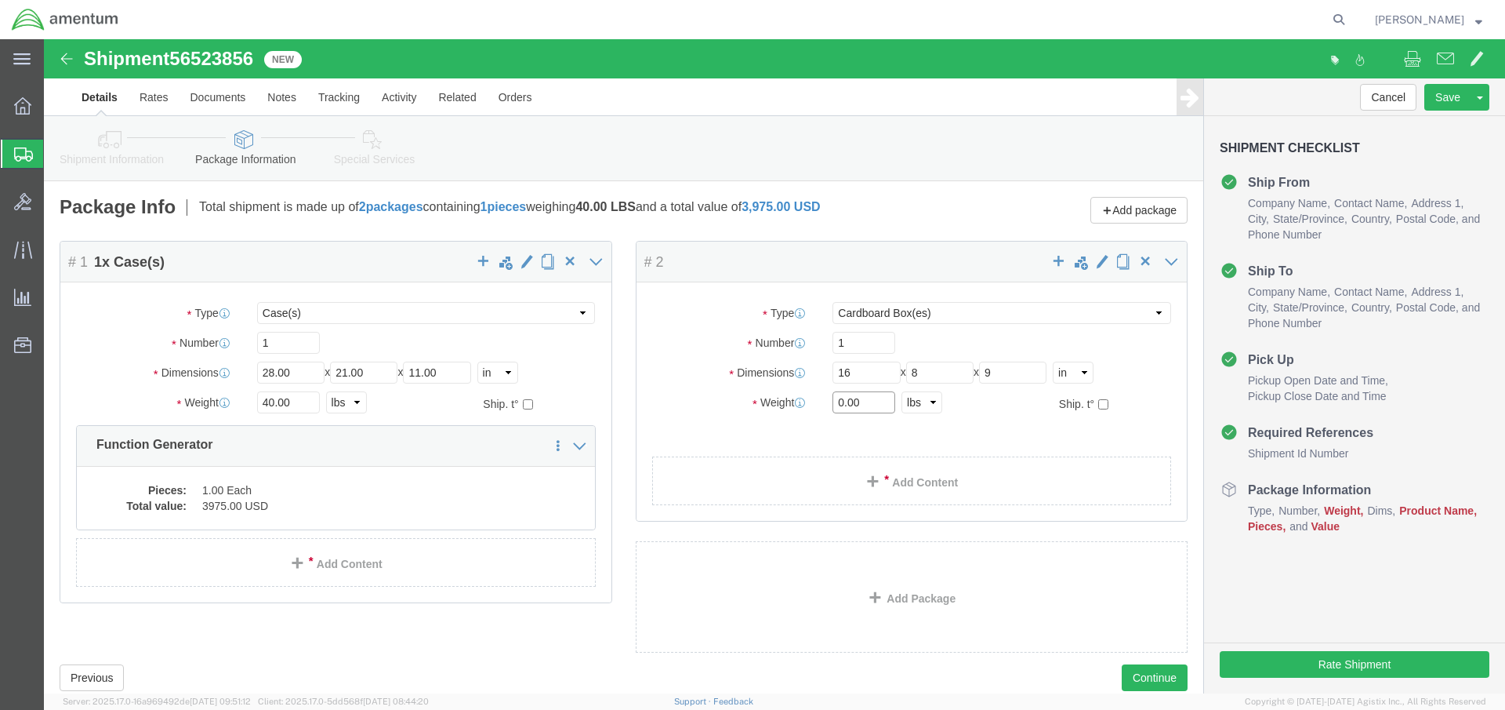
click input "0.00"
type input "0"
type input "6"
click link "Add Content"
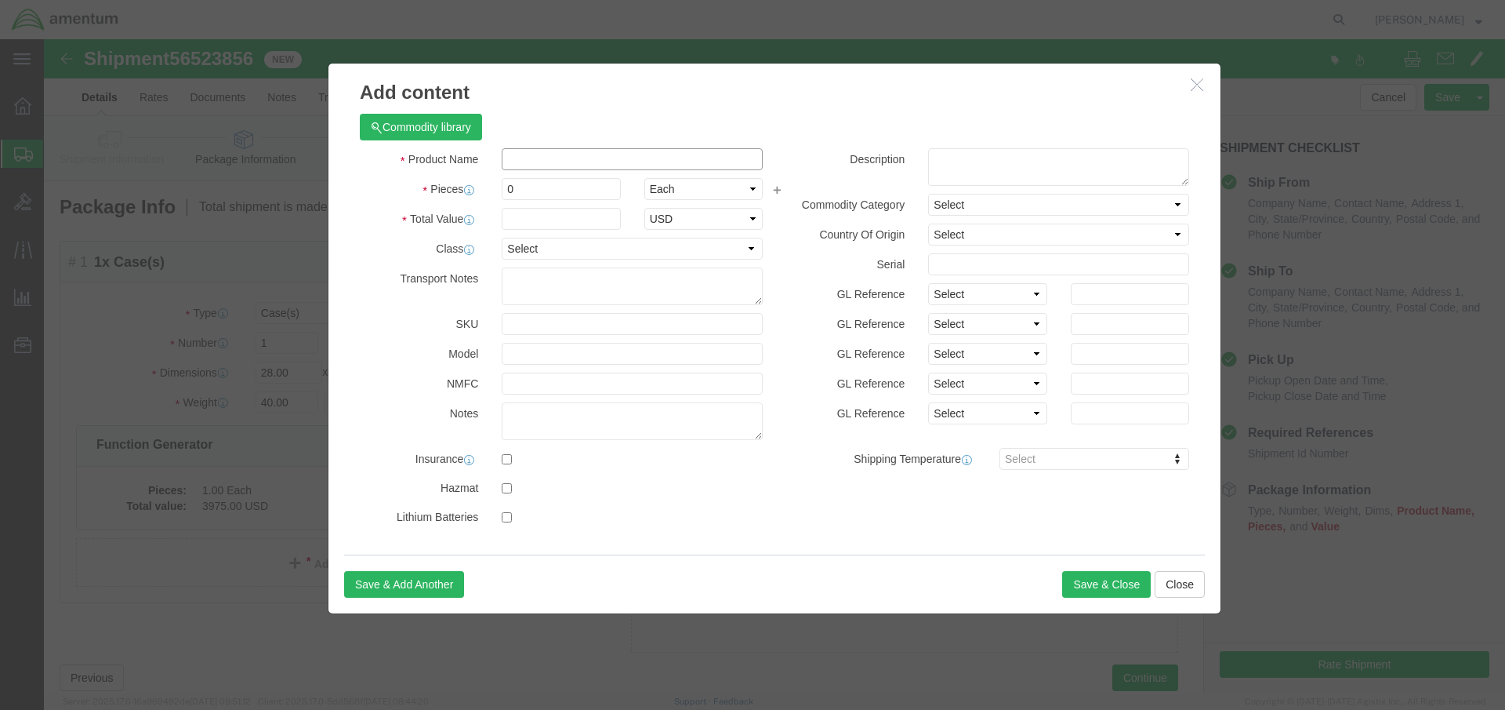
click input "text"
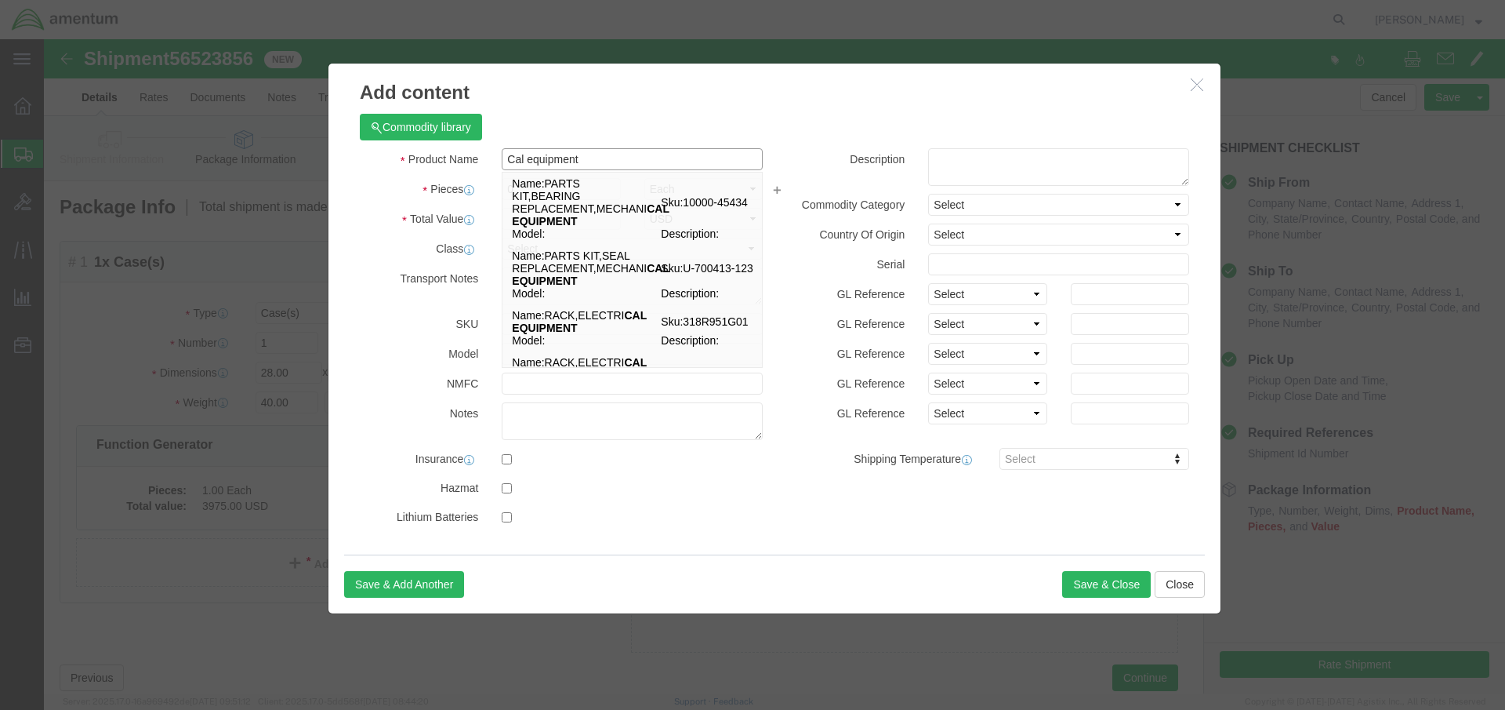
type input "Cal equipment"
click textarea
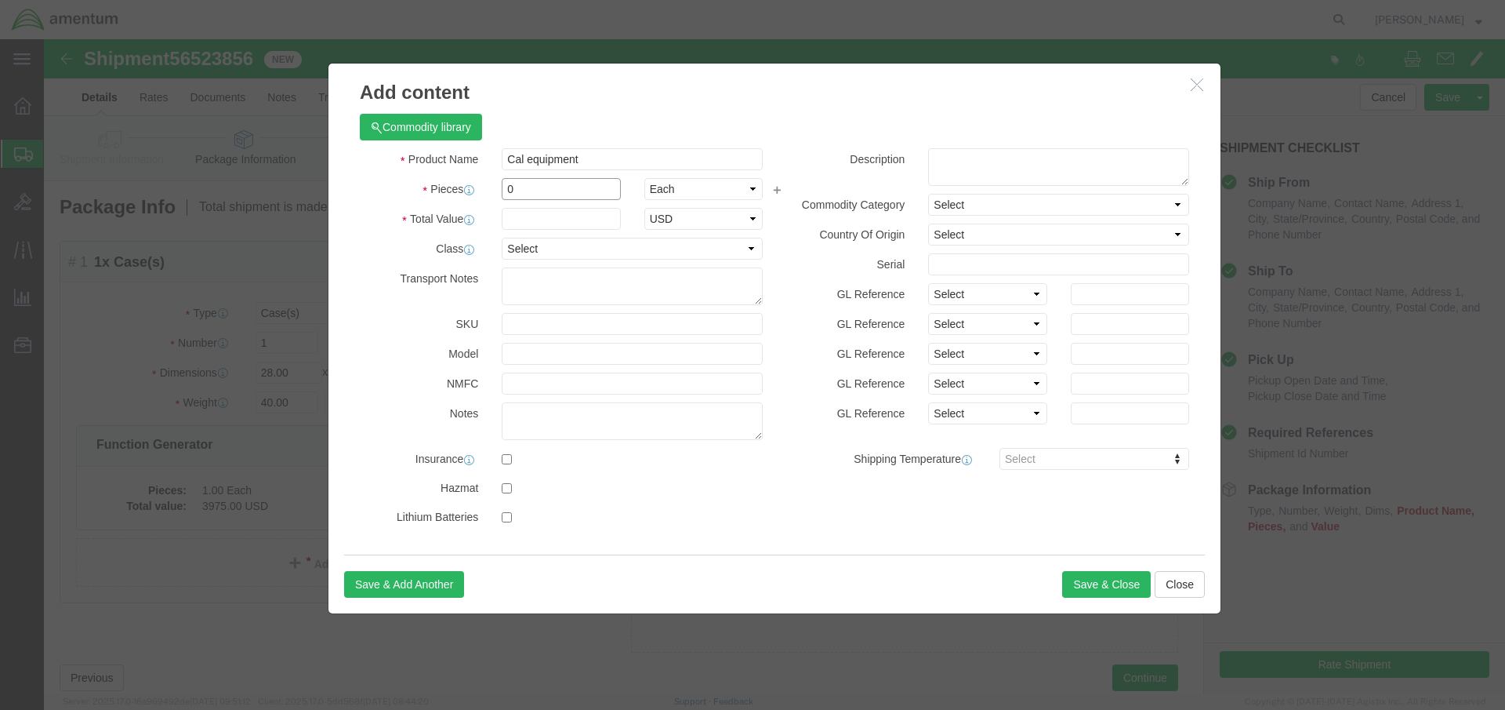
drag, startPoint x: 490, startPoint y: 151, endPoint x: 444, endPoint y: 151, distance: 46.3
click div "0"
type input "3"
click input "text"
type input "3800.00"
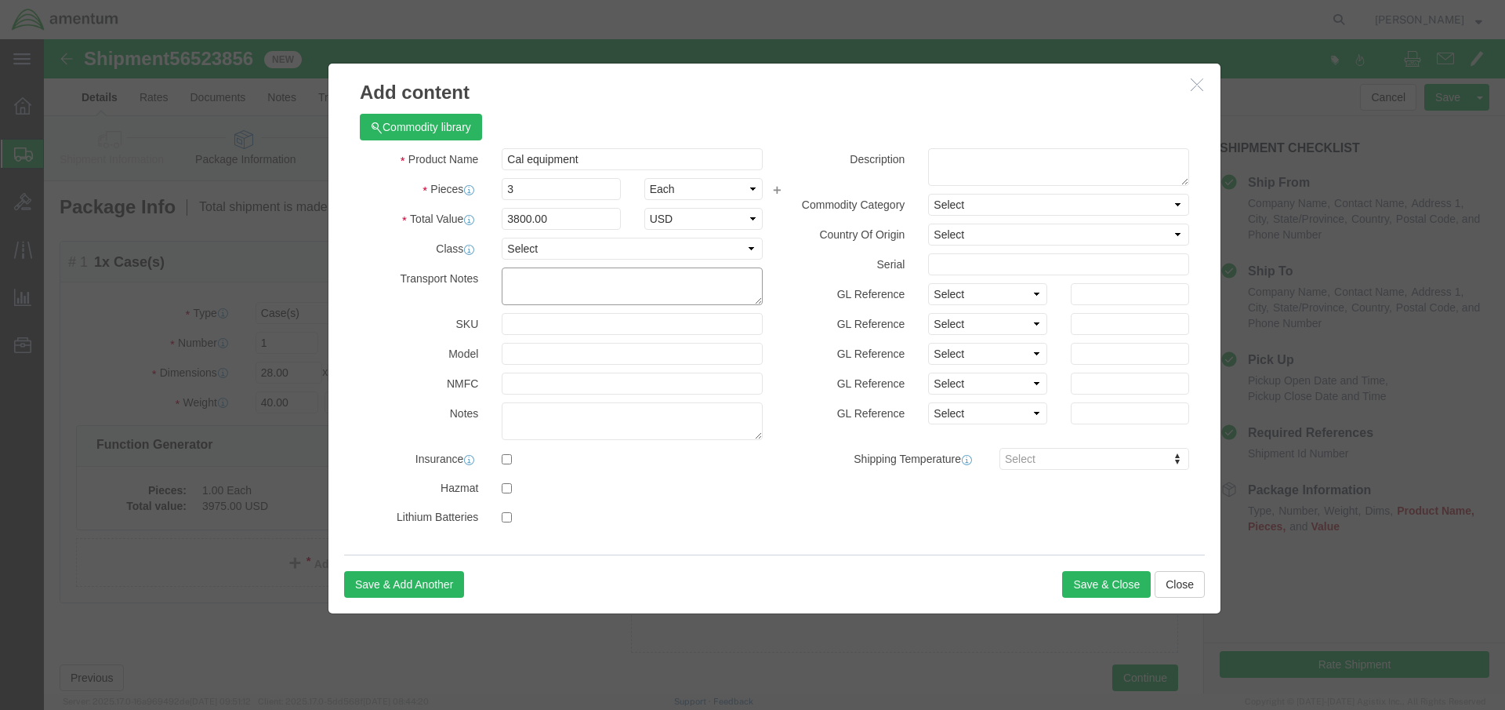
click textarea
click button "Save & Close"
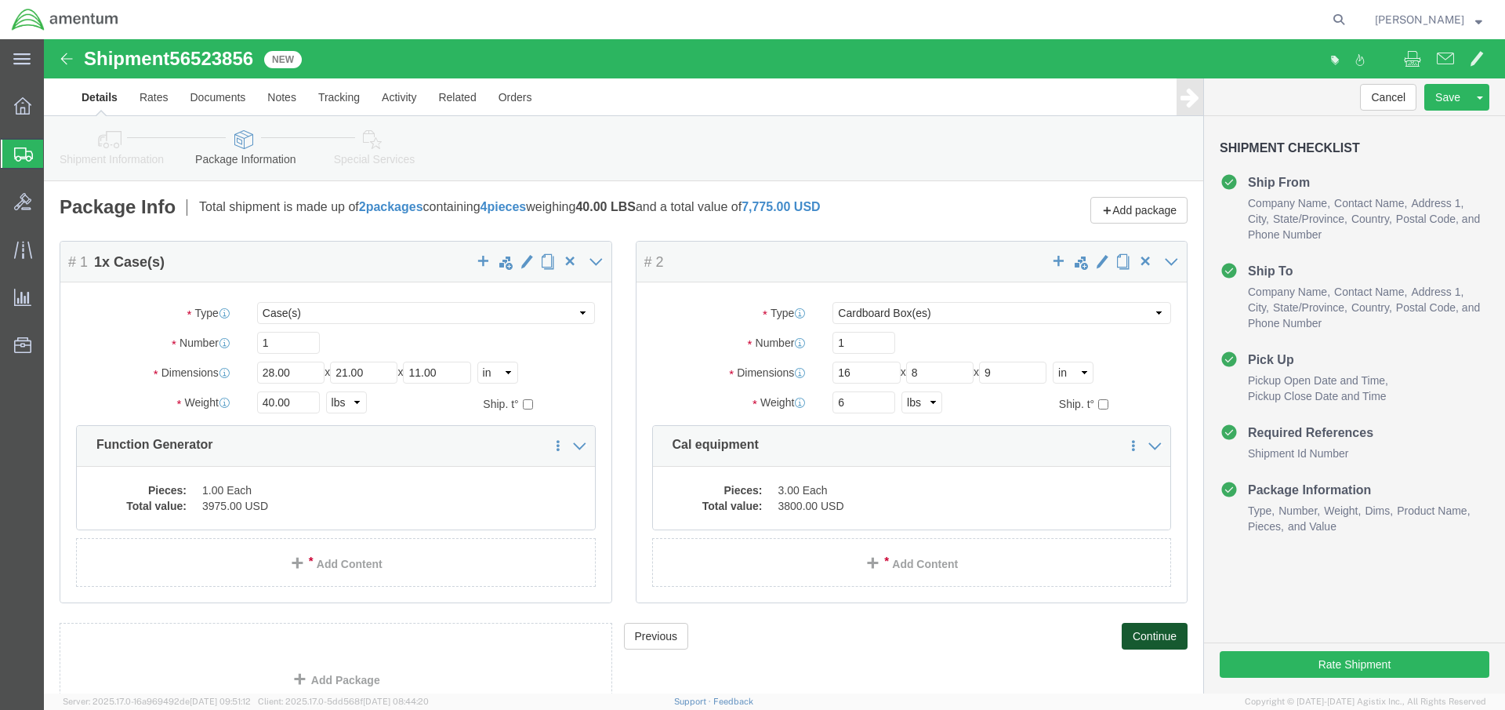
click button "Continue"
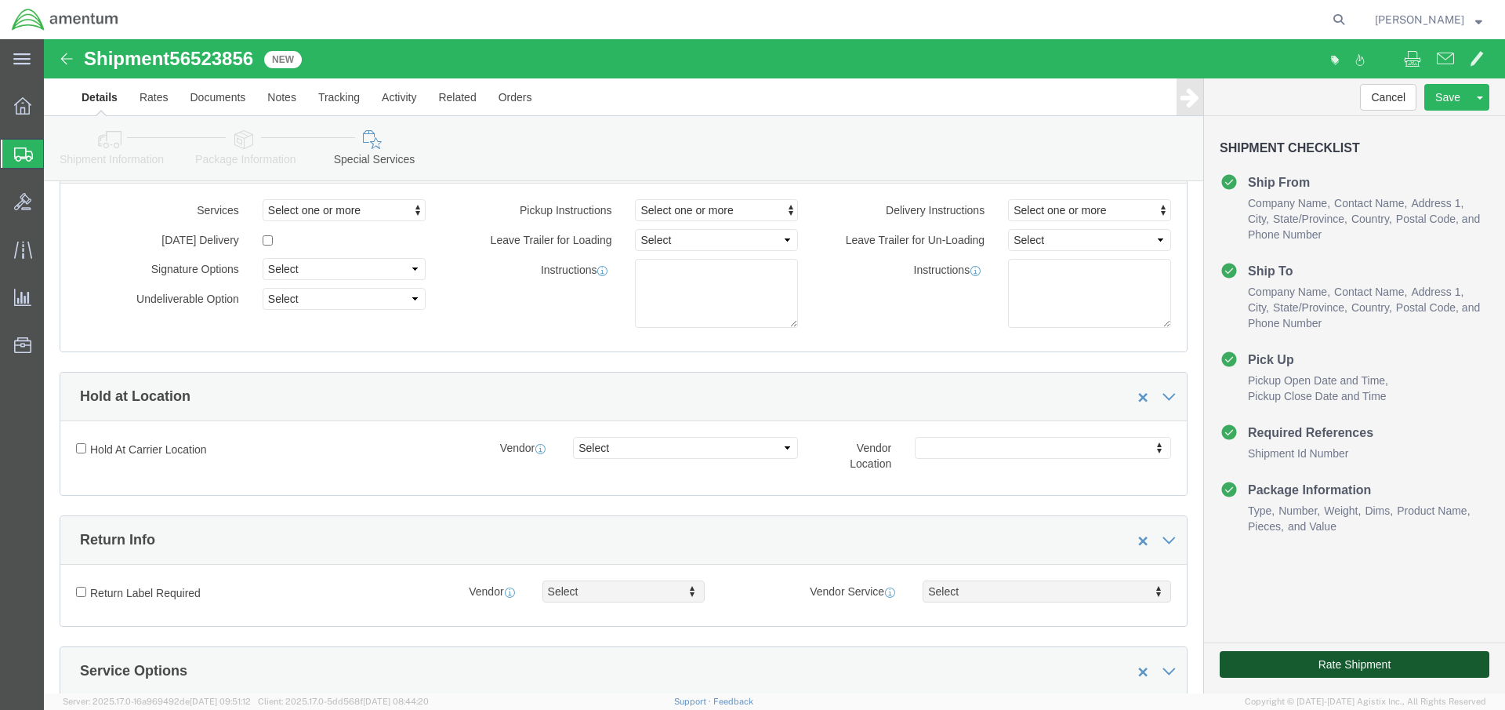
click button "Rate Shipment"
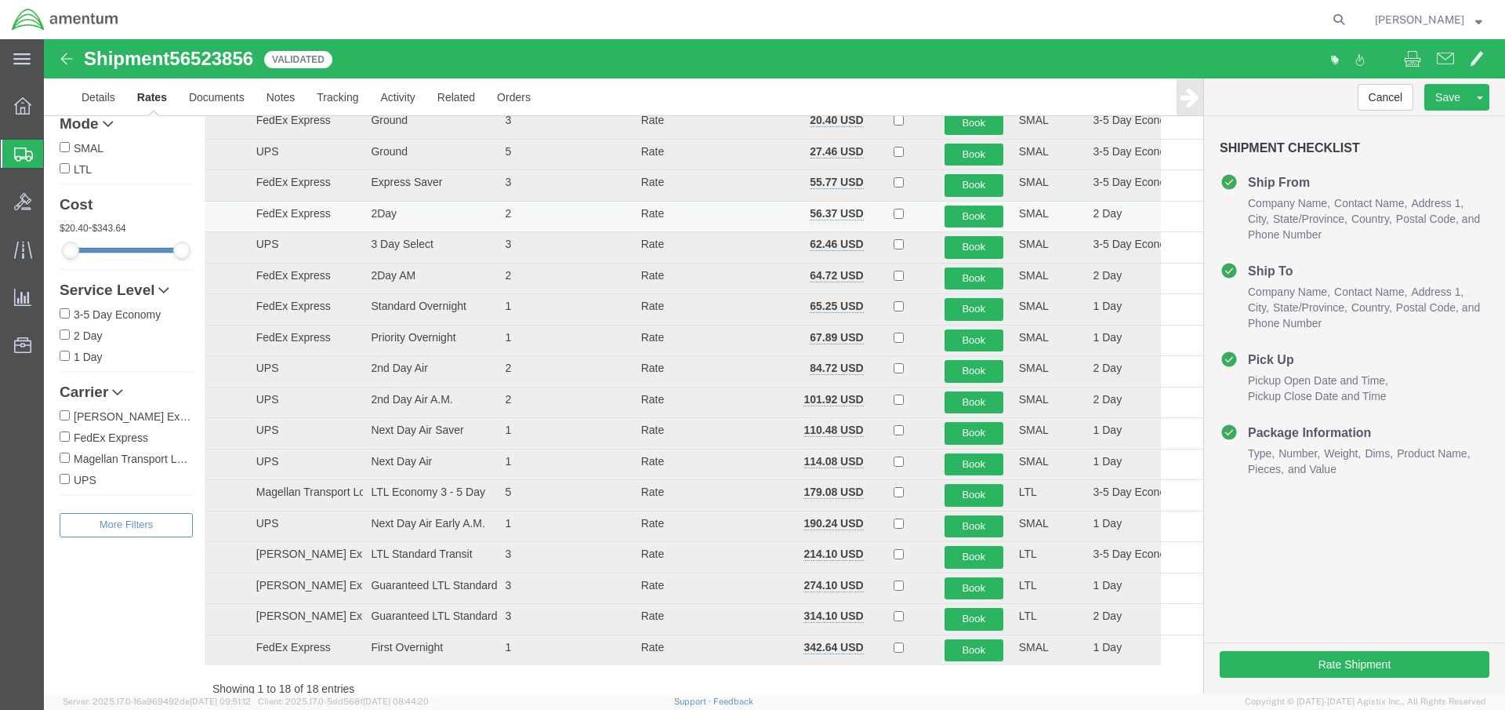
scroll to position [0, 0]
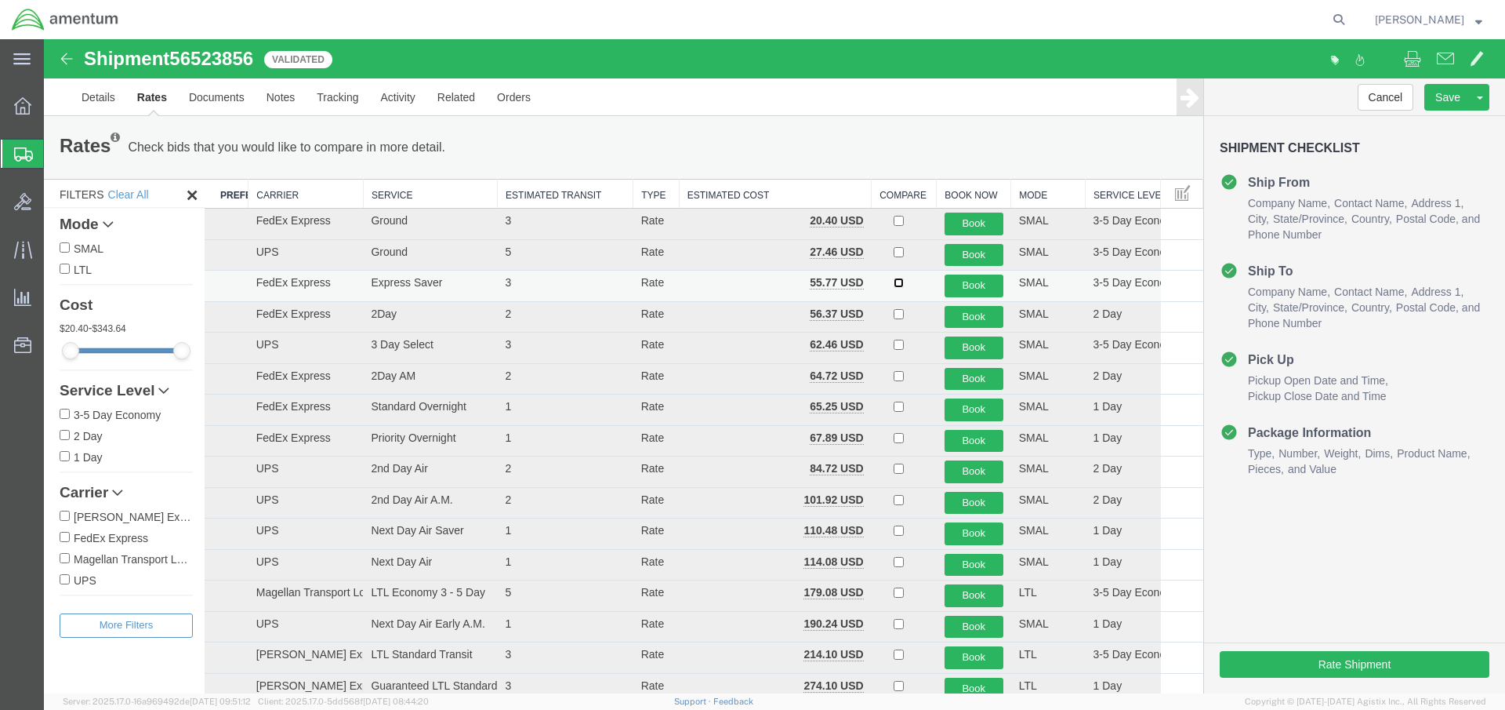
click at [894, 281] on input "checkbox" at bounding box center [899, 283] width 10 height 10
checkbox input "true"
click at [965, 285] on button "Book" at bounding box center [974, 285] width 59 height 23
